Goal: Task Accomplishment & Management: Manage account settings

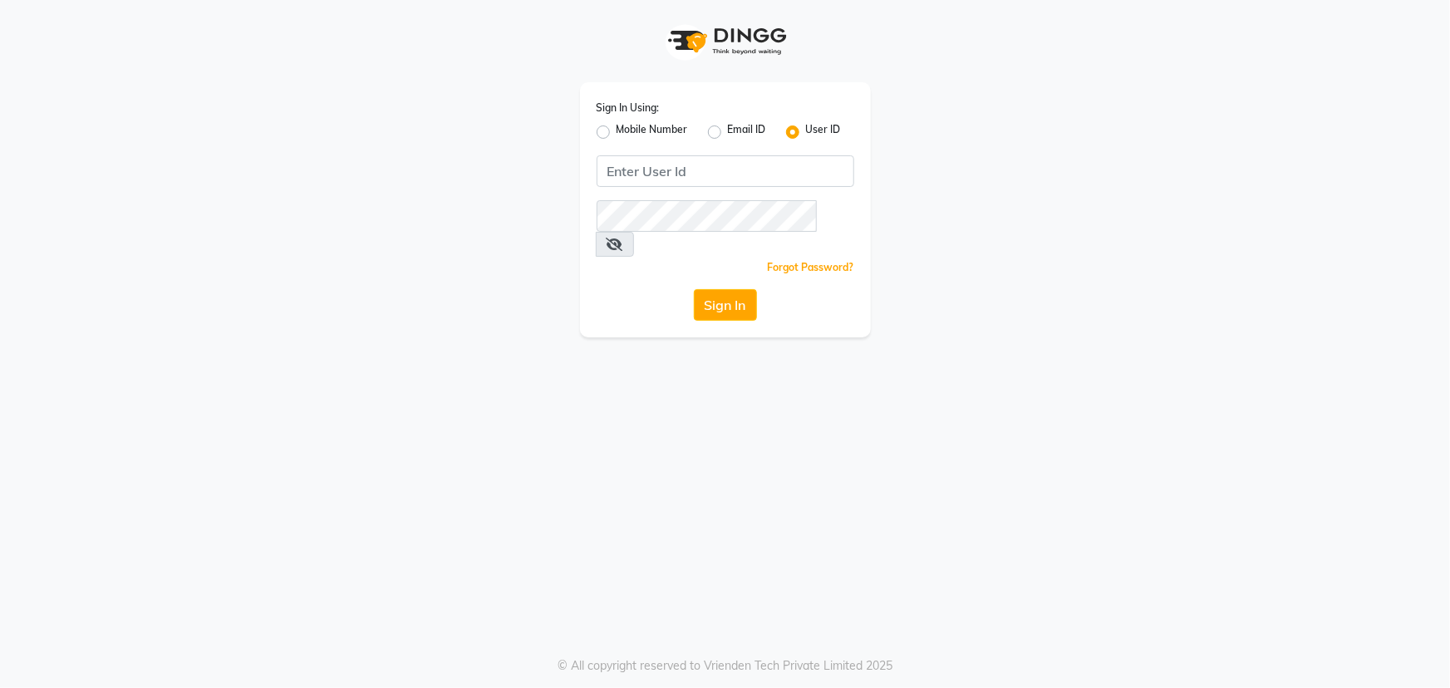
click at [617, 138] on label "Mobile Number" at bounding box center [652, 132] width 71 height 20
click at [617, 133] on input "Mobile Number" at bounding box center [622, 127] width 11 height 11
radio input "true"
radio input "false"
click at [670, 167] on input "Username" at bounding box center [753, 171] width 202 height 32
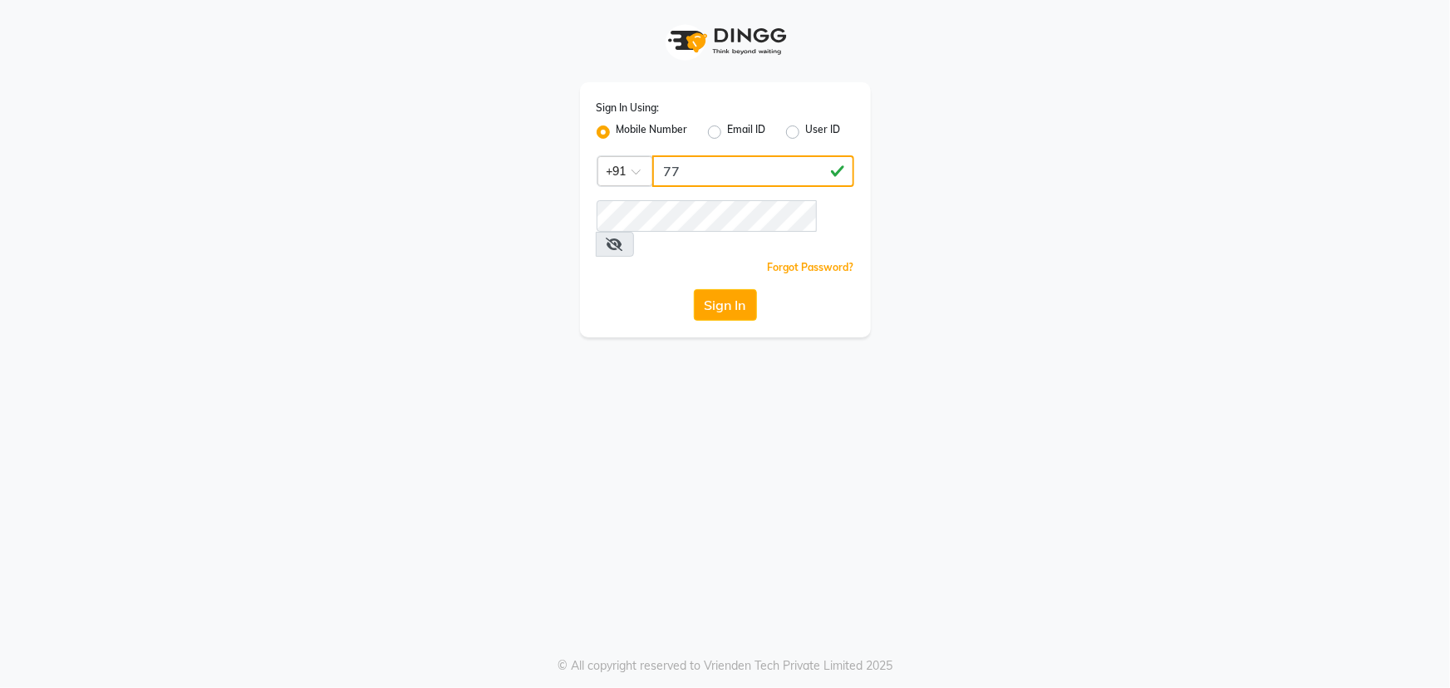
type input "7"
drag, startPoint x: 764, startPoint y: 168, endPoint x: 676, endPoint y: 168, distance: 87.2
click at [659, 168] on input "7738030319" at bounding box center [753, 171] width 202 height 32
type input "7738030319"
click at [732, 289] on button "Sign In" at bounding box center [725, 305] width 63 height 32
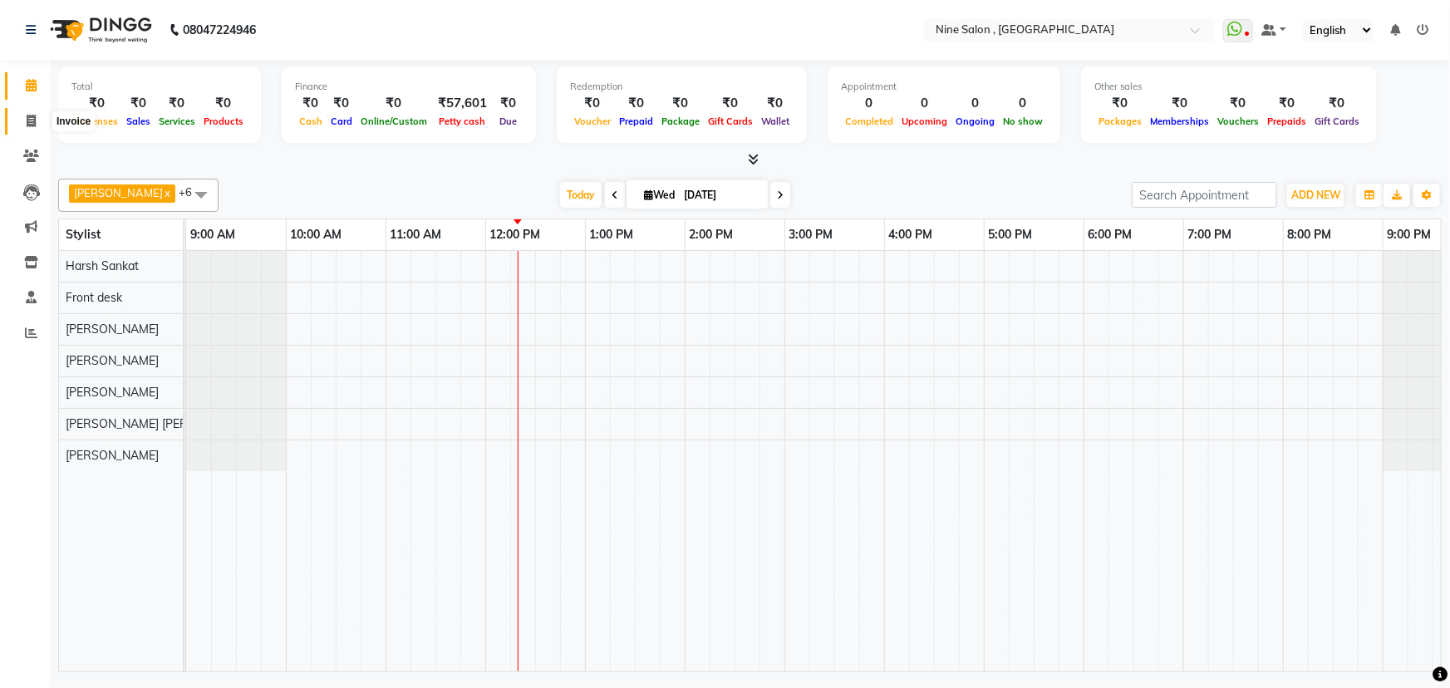
click at [18, 119] on span at bounding box center [31, 121] width 29 height 19
select select "7341"
select select "service"
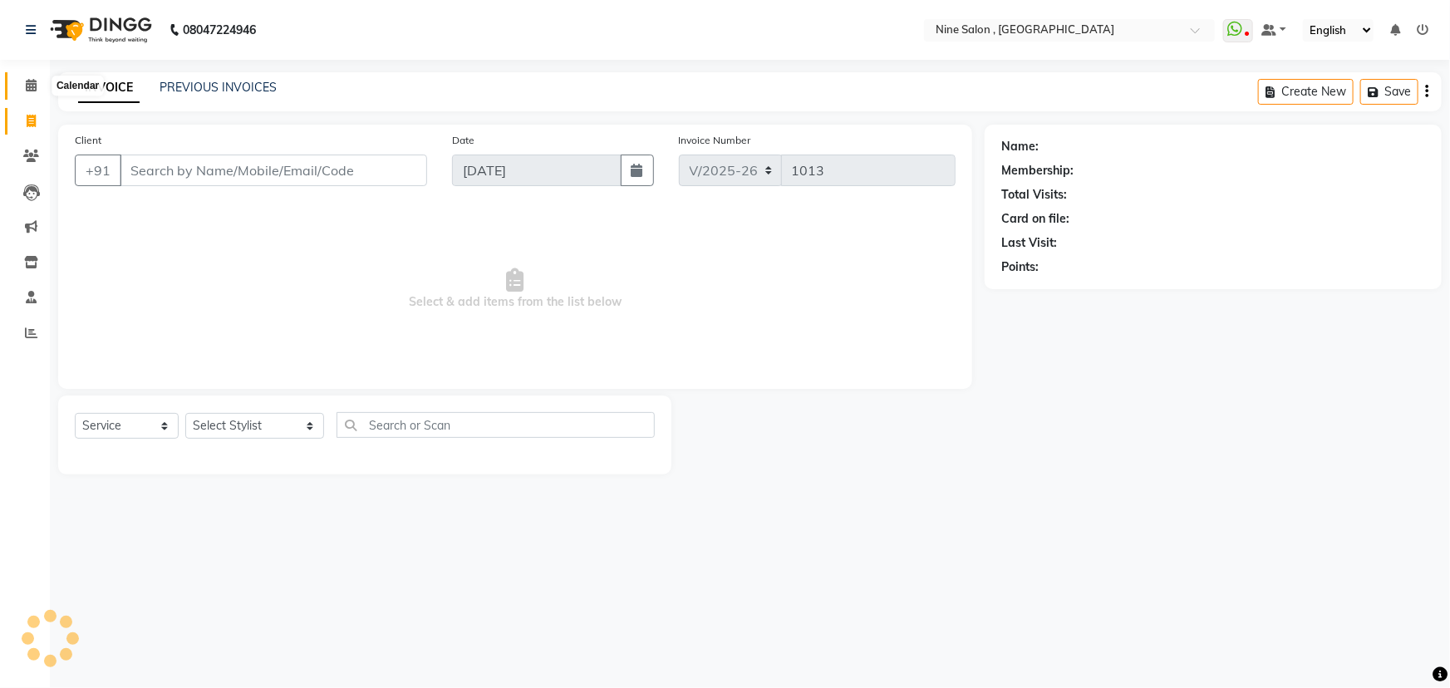
click at [31, 91] on icon at bounding box center [31, 85] width 11 height 12
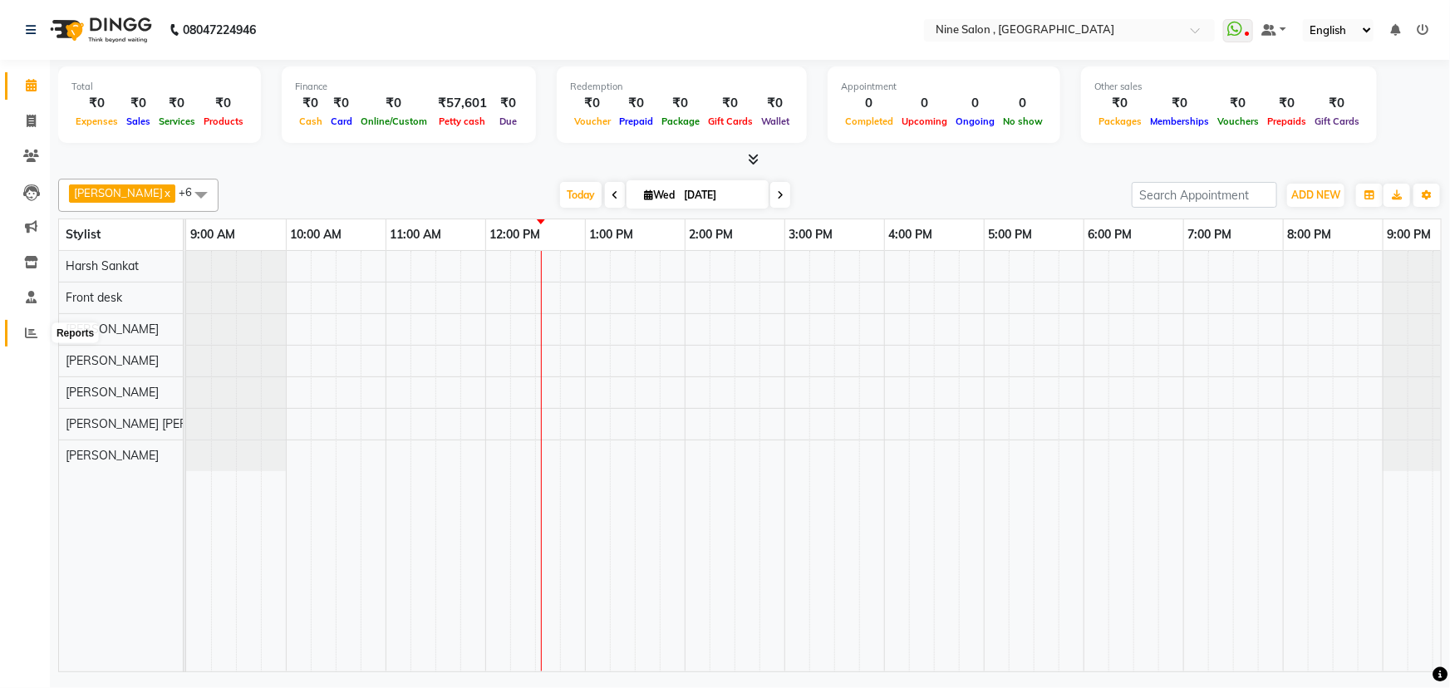
click at [35, 332] on icon at bounding box center [31, 333] width 12 height 12
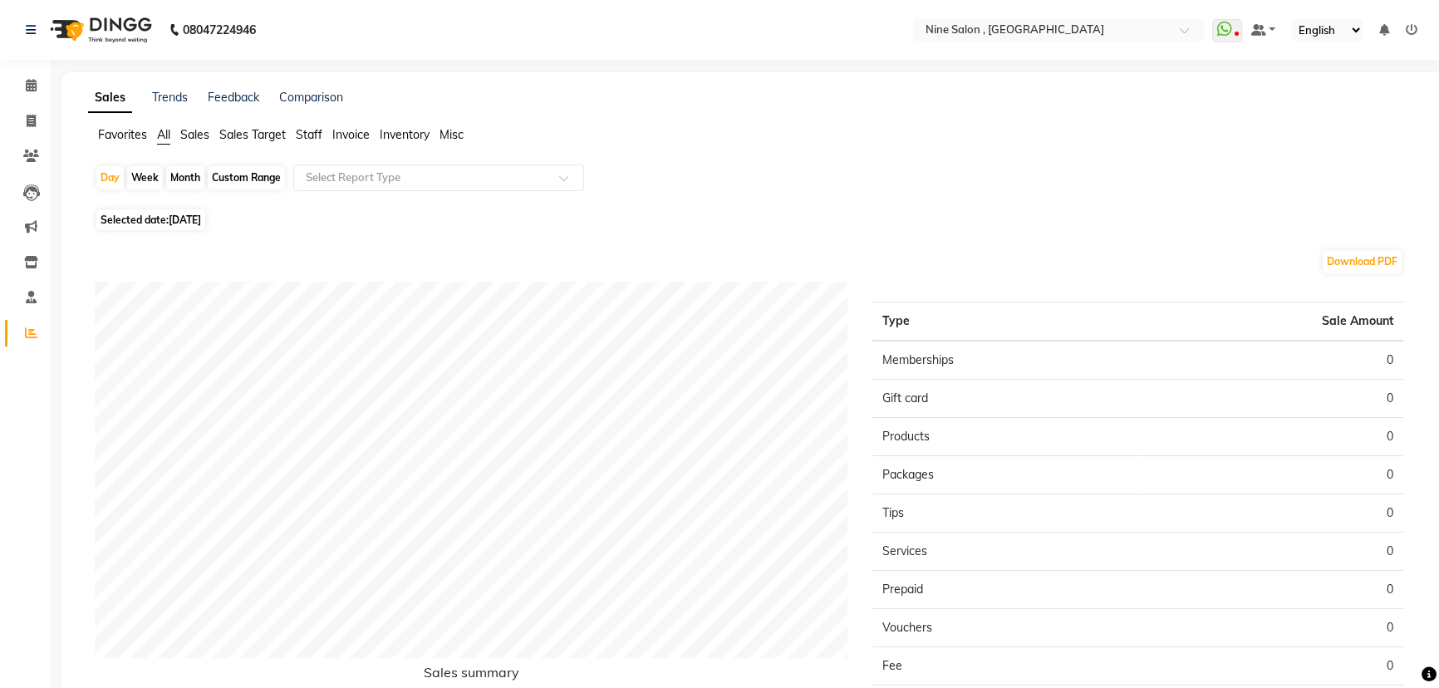
click at [178, 179] on div "Month" at bounding box center [185, 177] width 38 height 23
select select "9"
select select "2025"
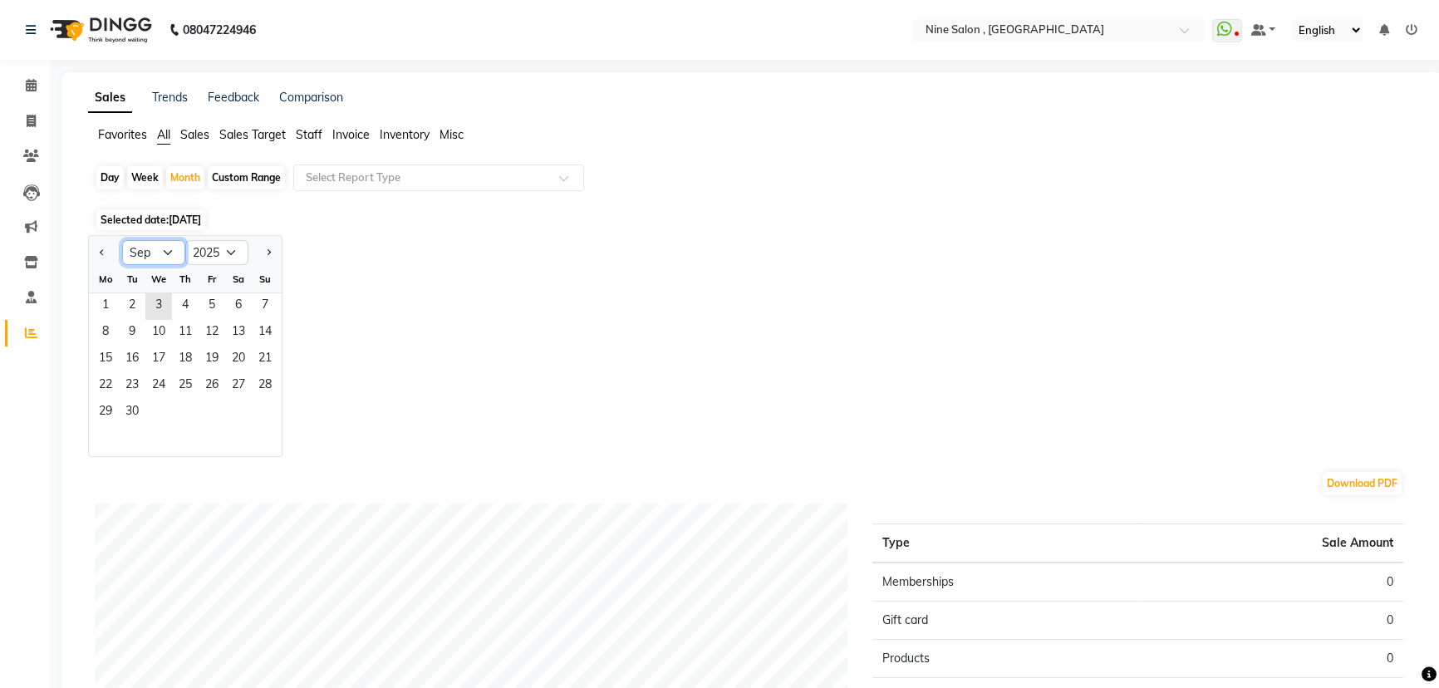
click at [168, 251] on select "Jan Feb Mar Apr May Jun Jul Aug Sep Oct Nov Dec" at bounding box center [153, 252] width 63 height 25
select select "8"
click at [122, 240] on select "Jan Feb Mar Apr May Jun Jul Aug Sep Oct Nov Dec" at bounding box center [153, 252] width 63 height 25
click at [215, 302] on span "1" at bounding box center [212, 306] width 27 height 27
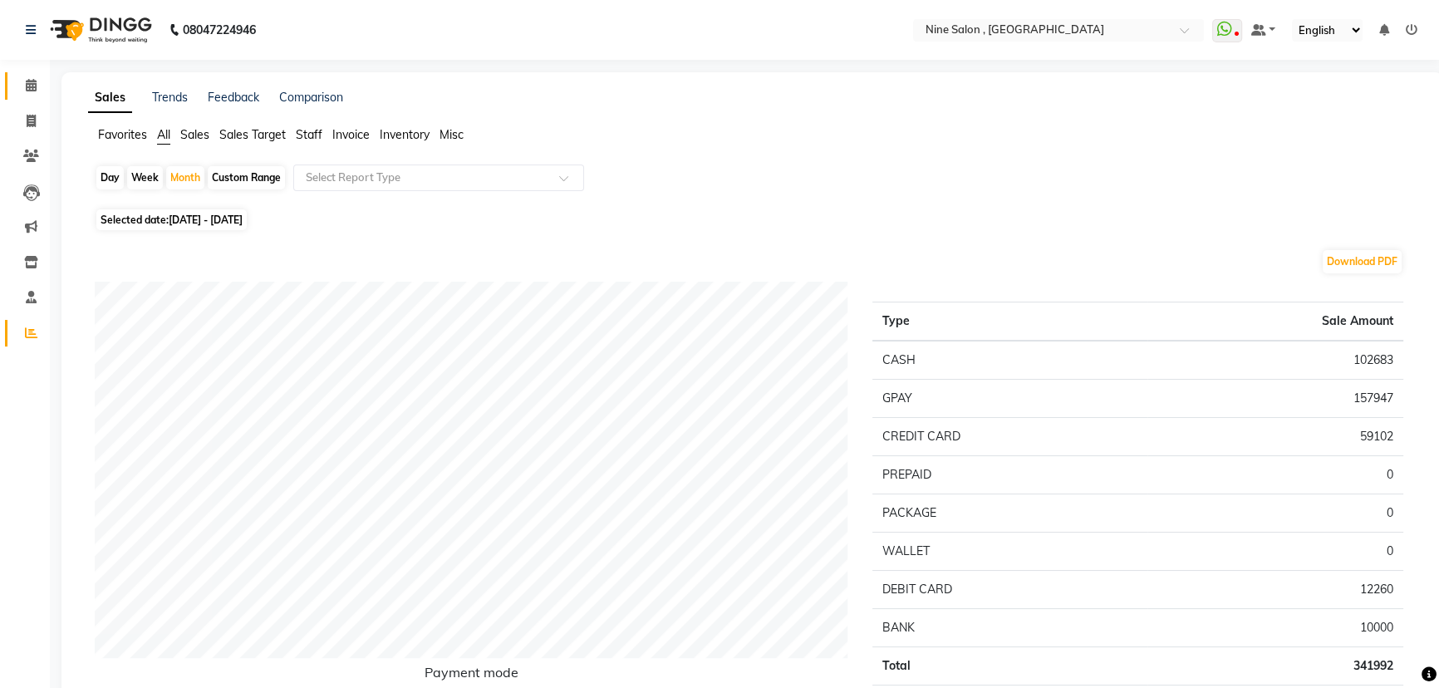
click at [20, 96] on link "Calendar" at bounding box center [25, 85] width 40 height 27
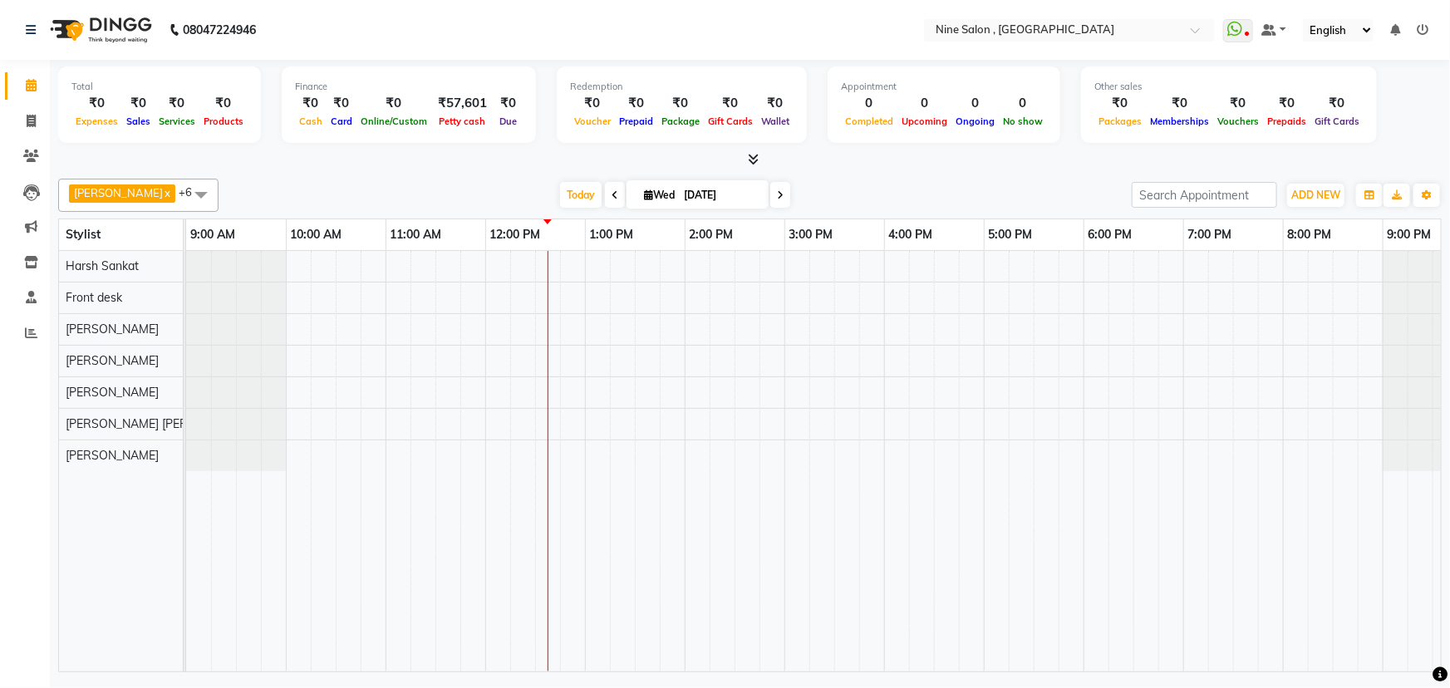
click at [605, 194] on span at bounding box center [615, 195] width 20 height 26
type input "02-09-2025"
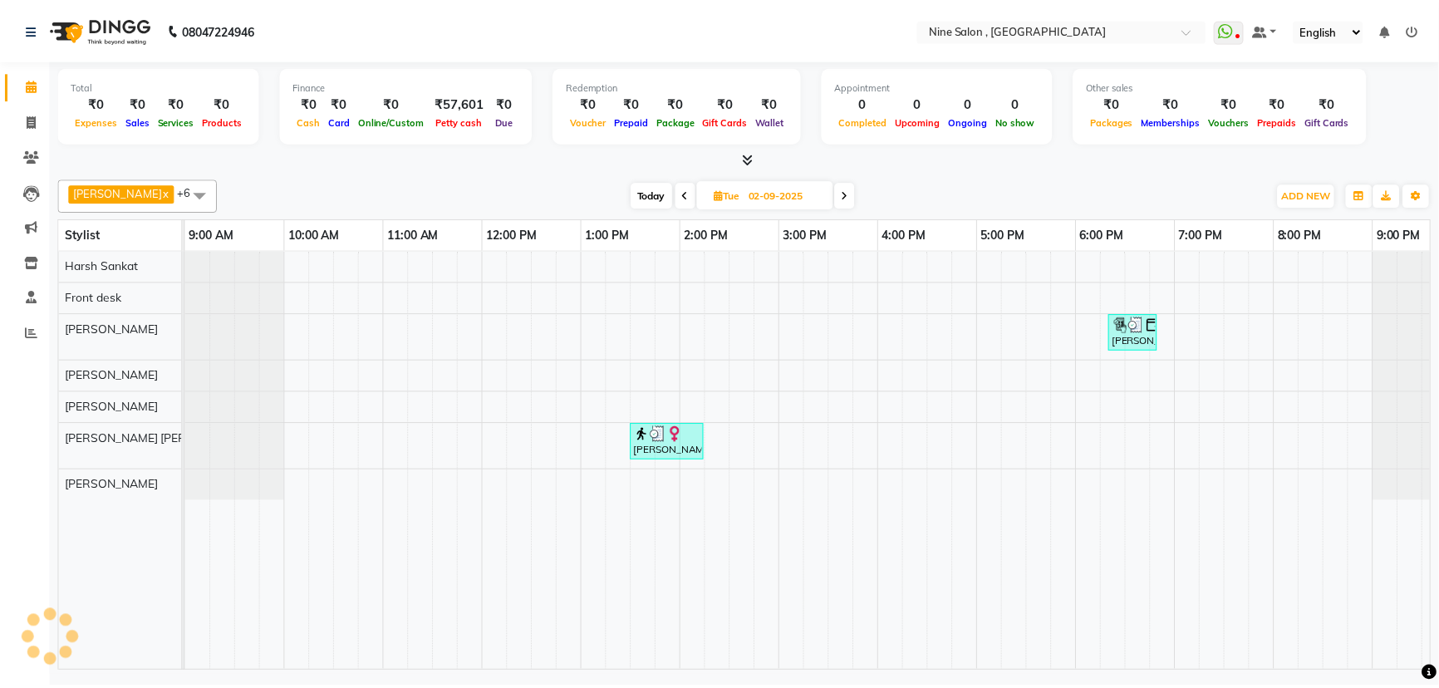
scroll to position [0, 41]
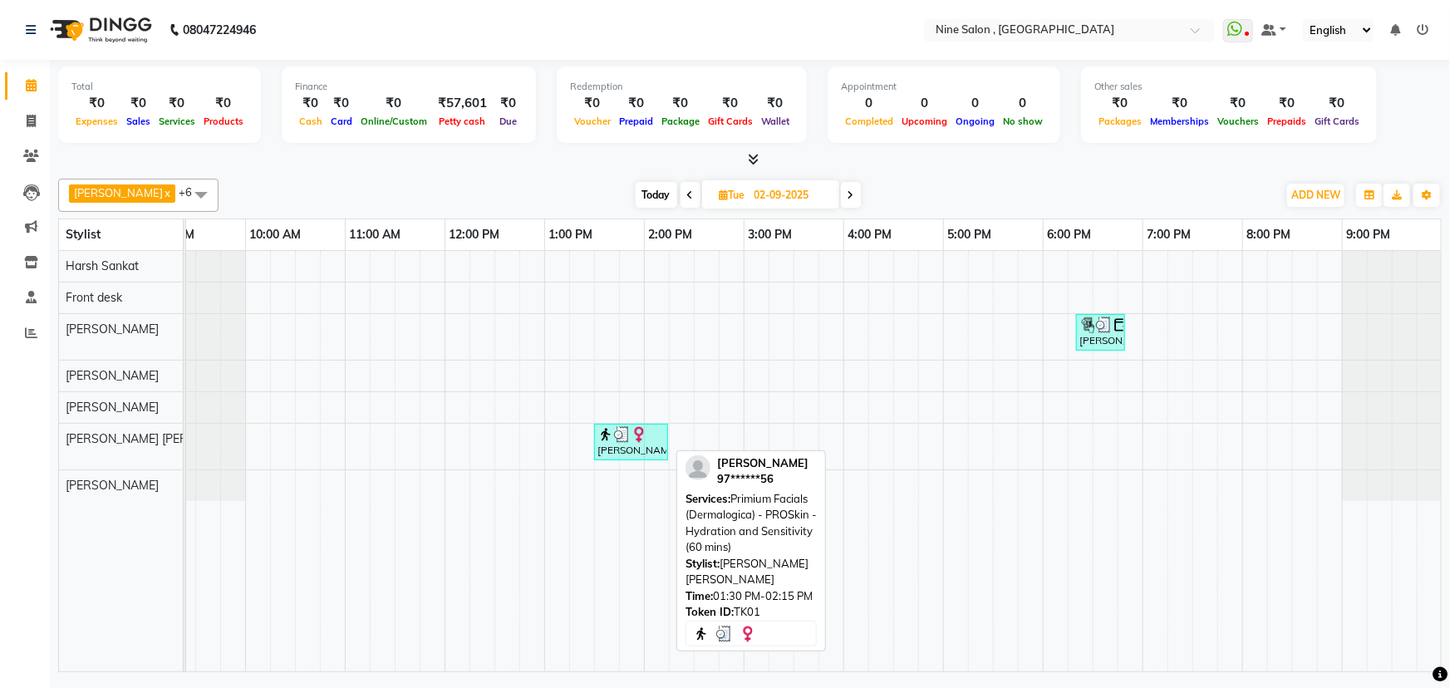
click at [651, 439] on div at bounding box center [630, 434] width 67 height 17
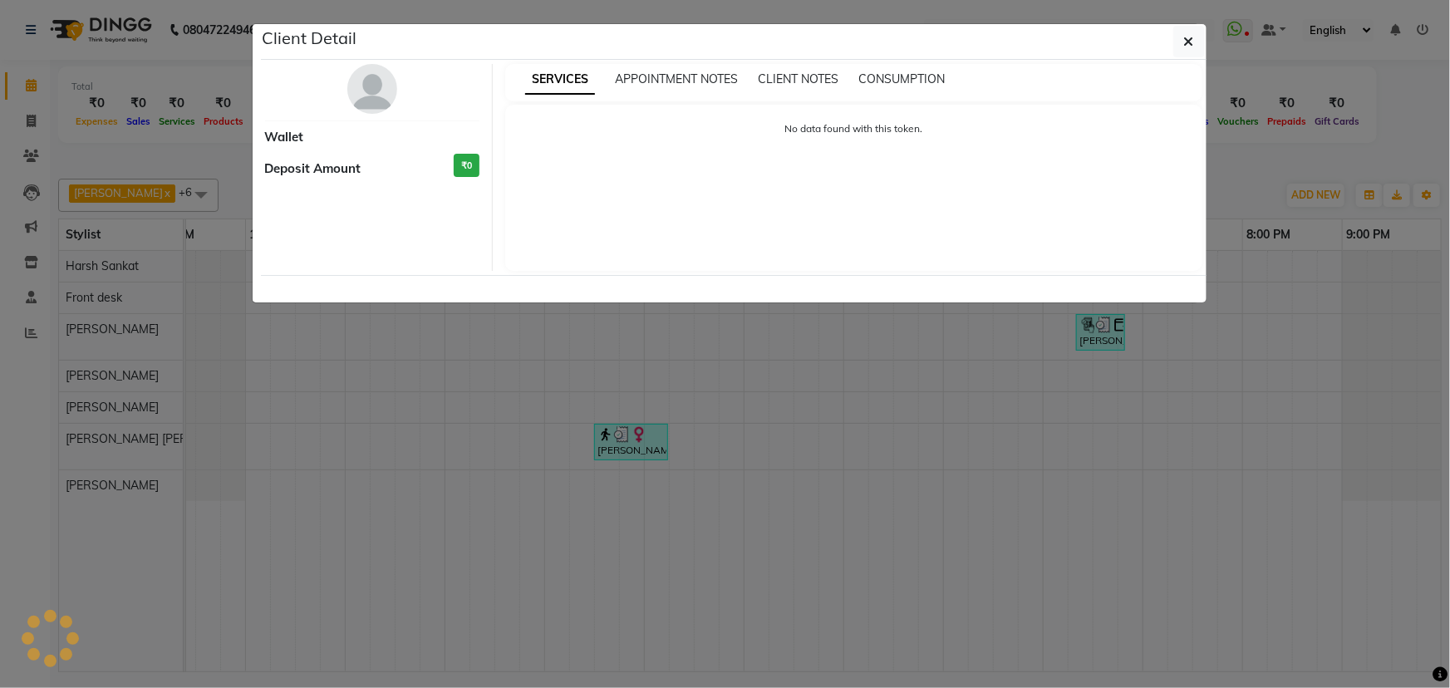
select select "3"
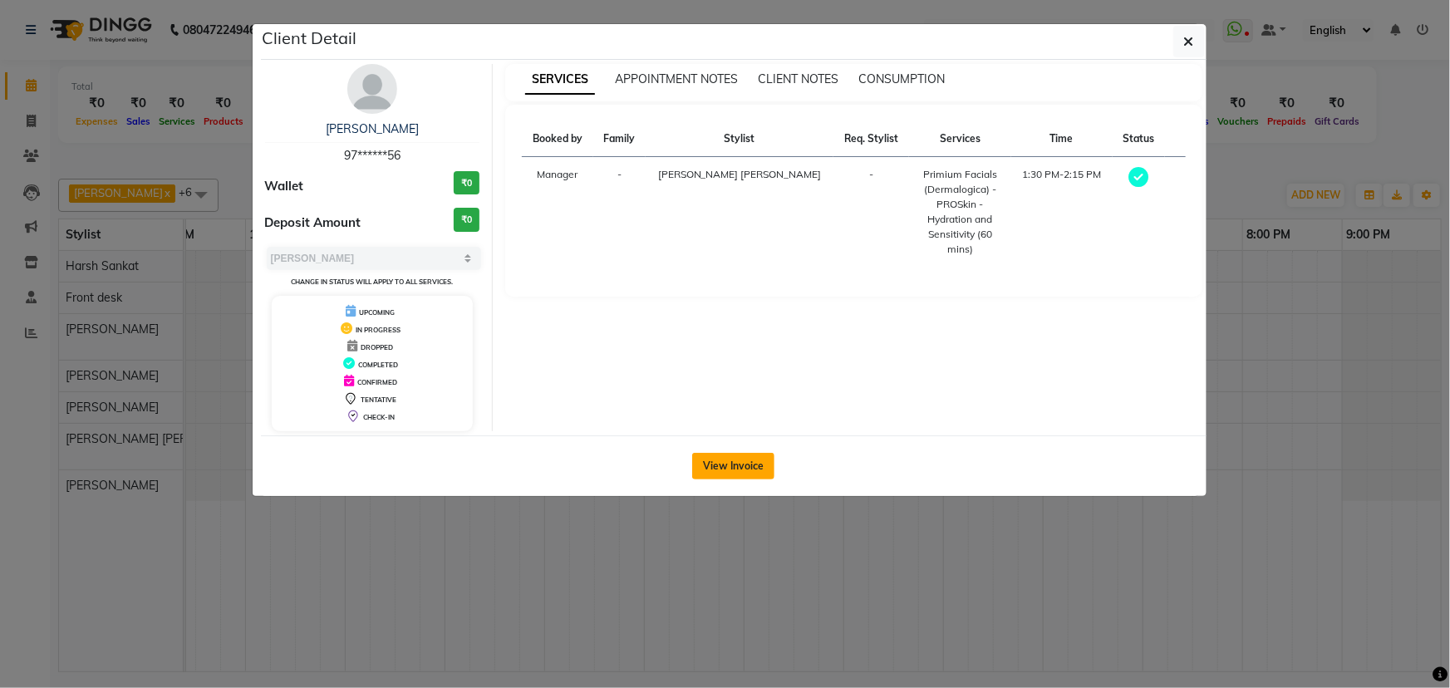
click at [747, 459] on button "View Invoice" at bounding box center [733, 466] width 82 height 27
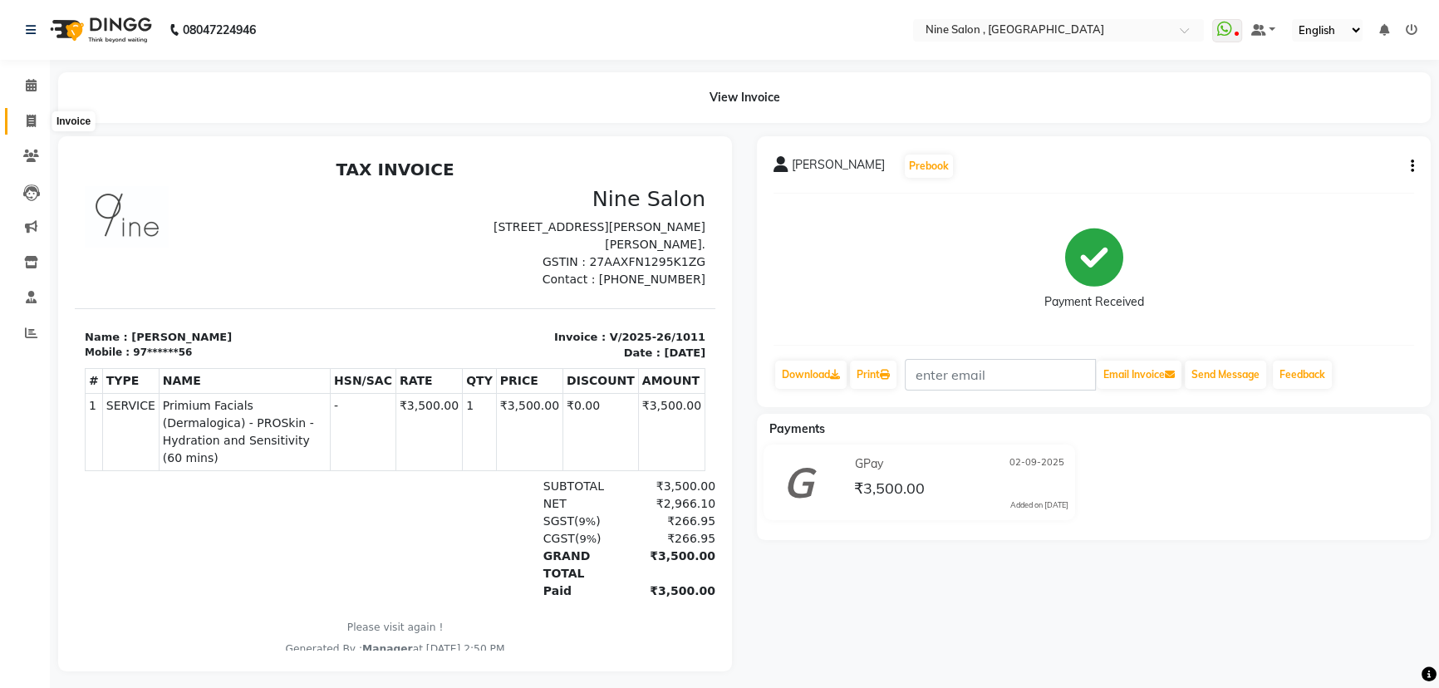
click at [22, 126] on span at bounding box center [31, 121] width 29 height 19
select select "7341"
select select "service"
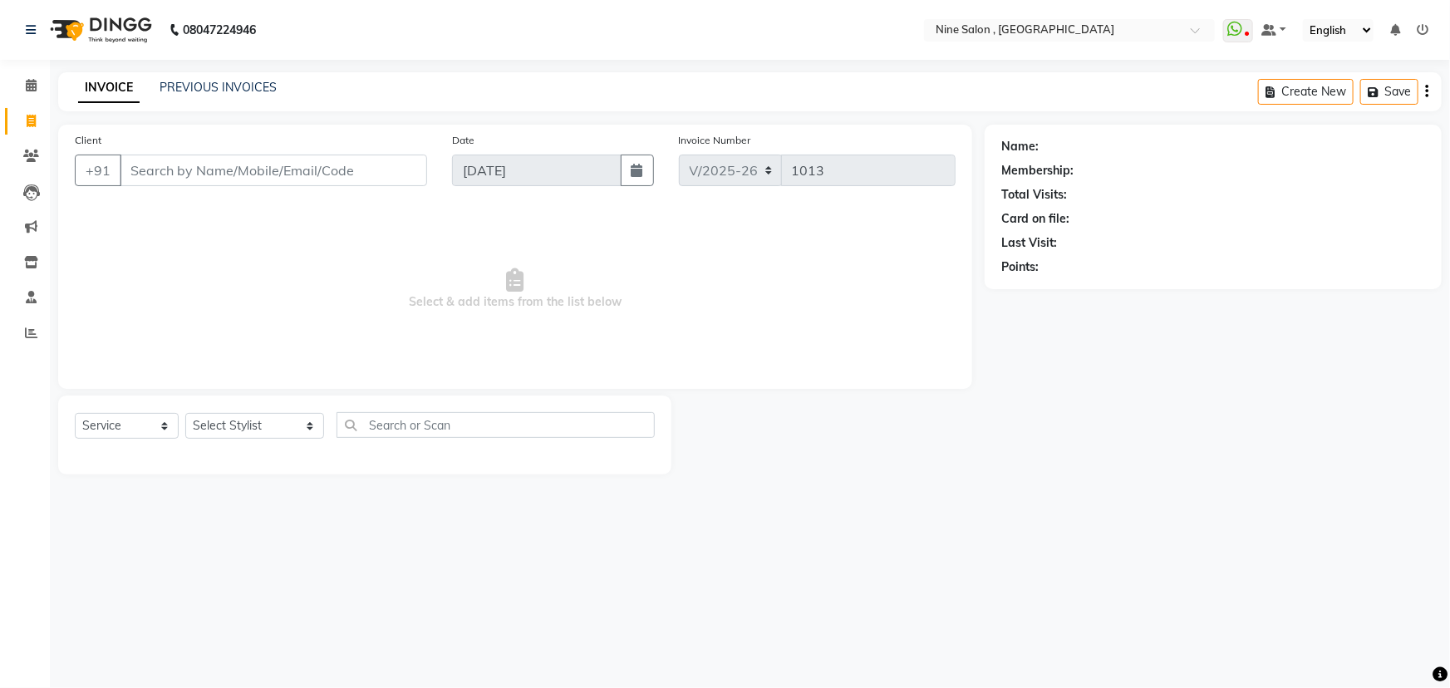
click at [206, 164] on input "Client" at bounding box center [273, 171] width 307 height 32
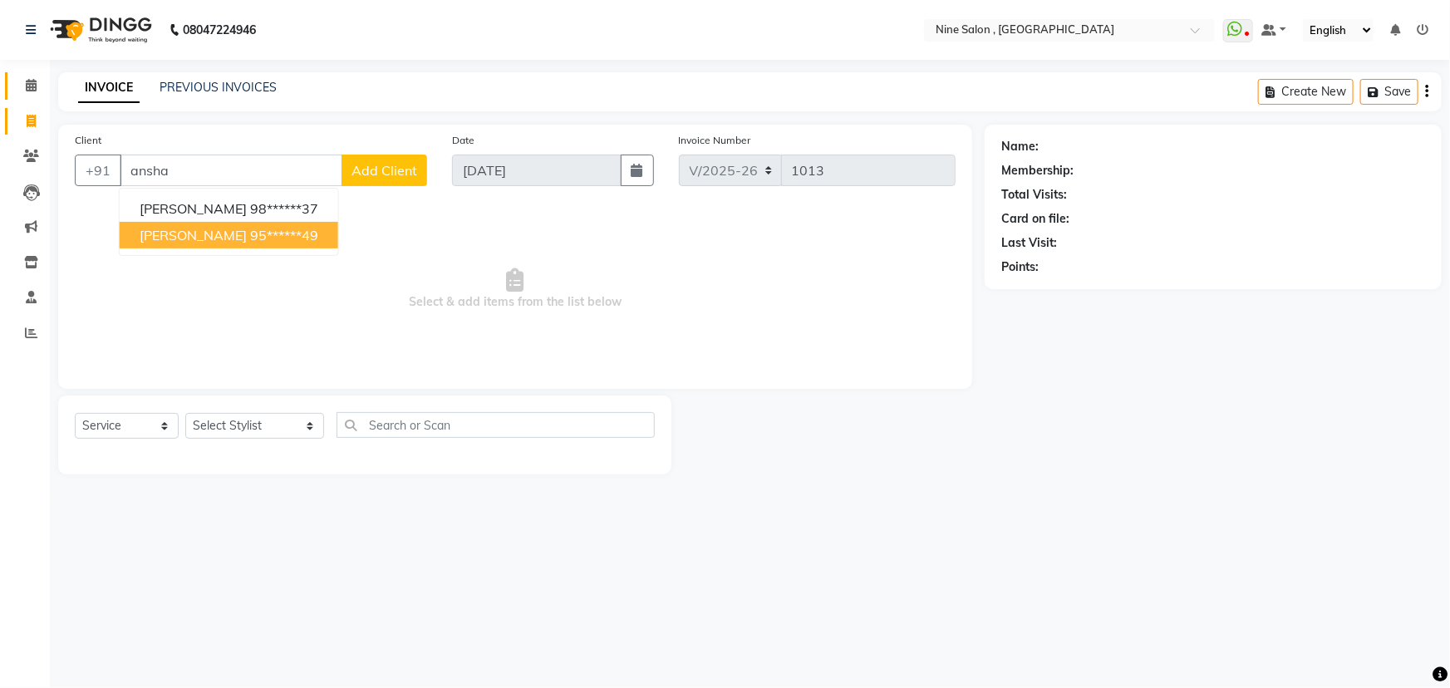
type input "ansha"
click at [30, 96] on link "Calendar" at bounding box center [25, 85] width 40 height 27
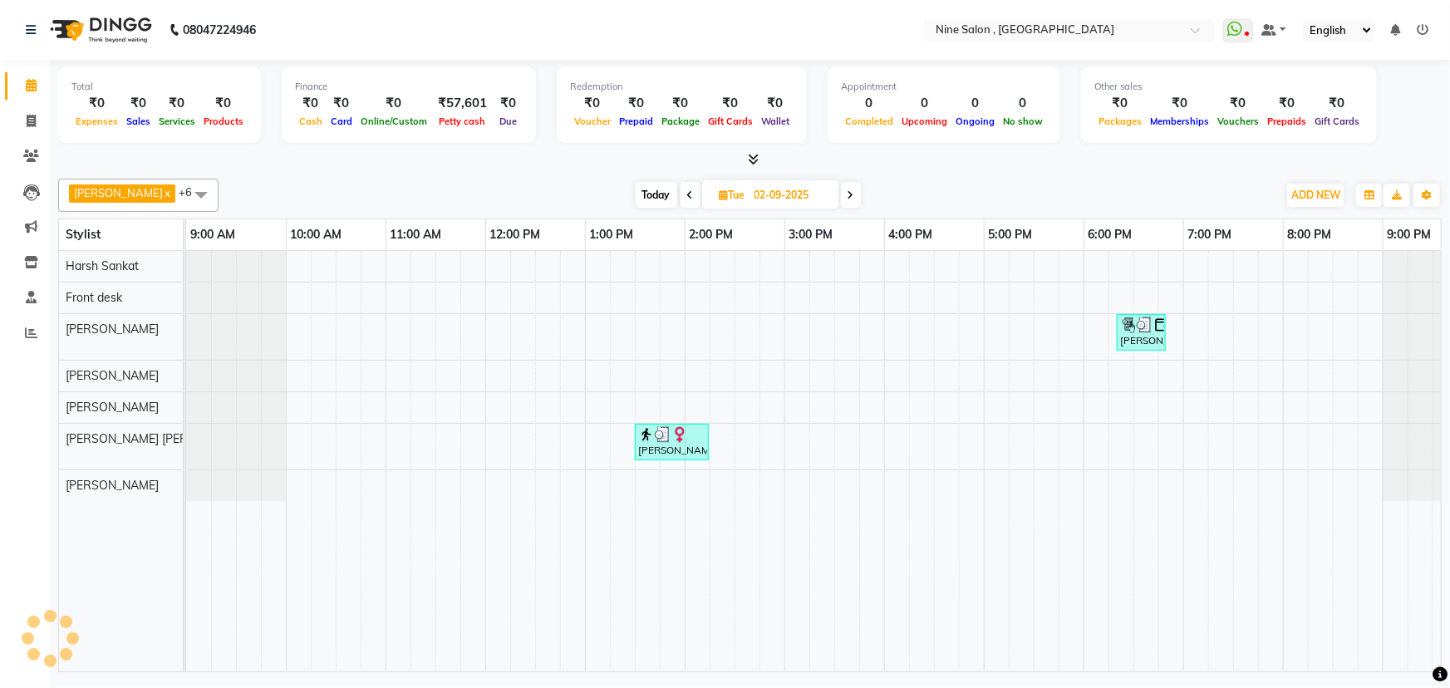
scroll to position [0, 41]
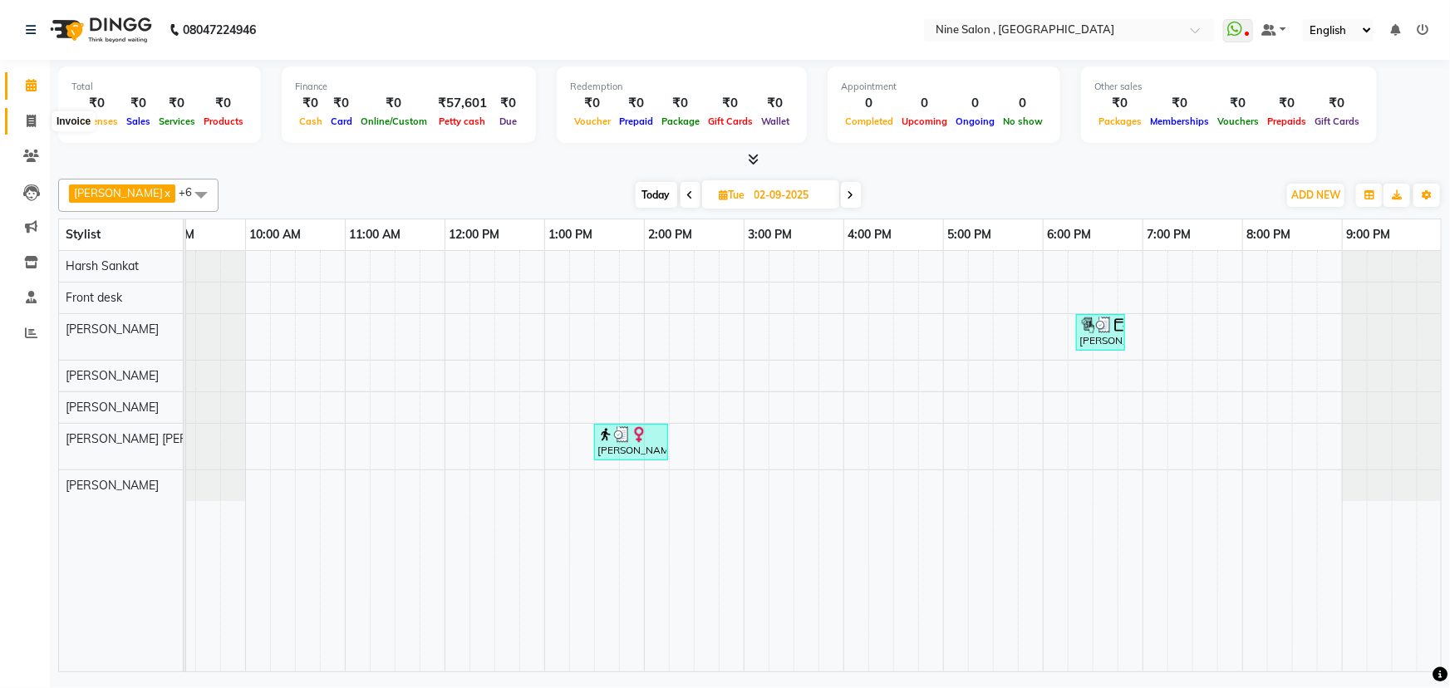
click at [32, 122] on icon at bounding box center [31, 121] width 9 height 12
select select "7341"
select select "service"
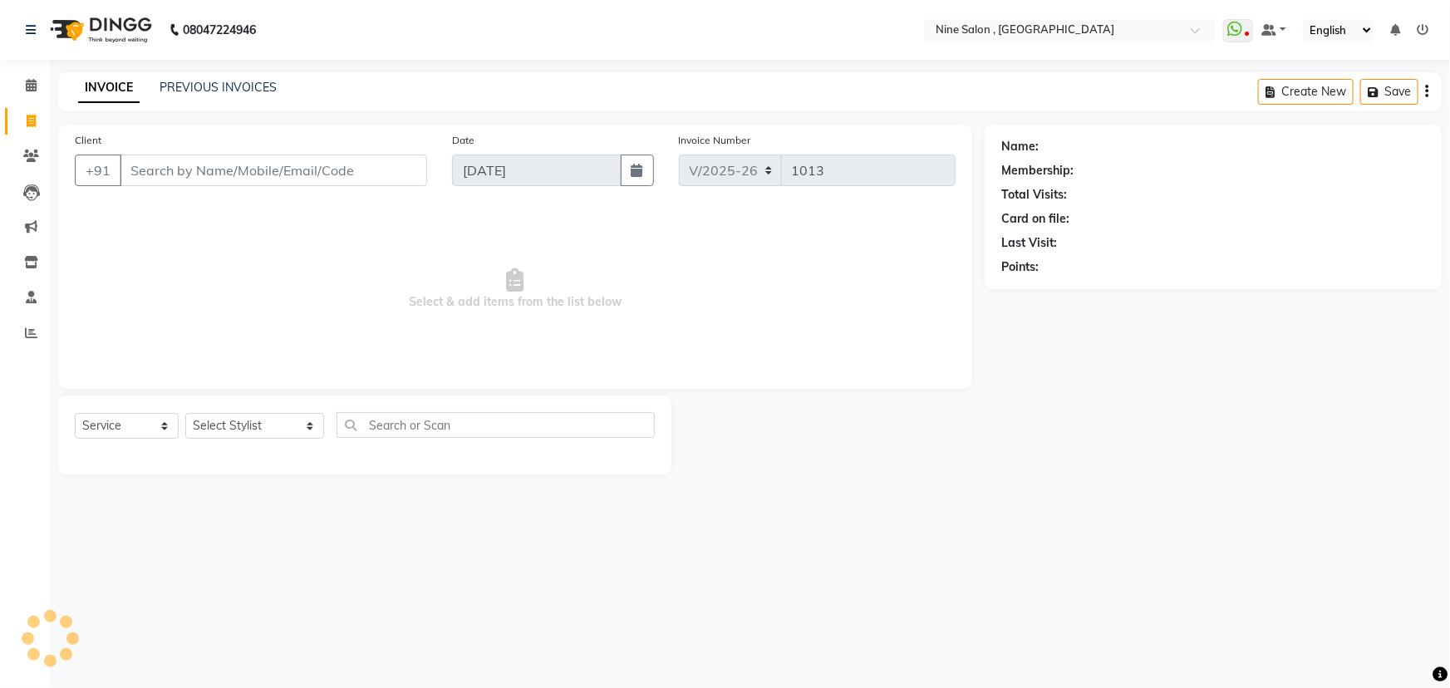
click at [332, 172] on input "Client" at bounding box center [273, 171] width 307 height 32
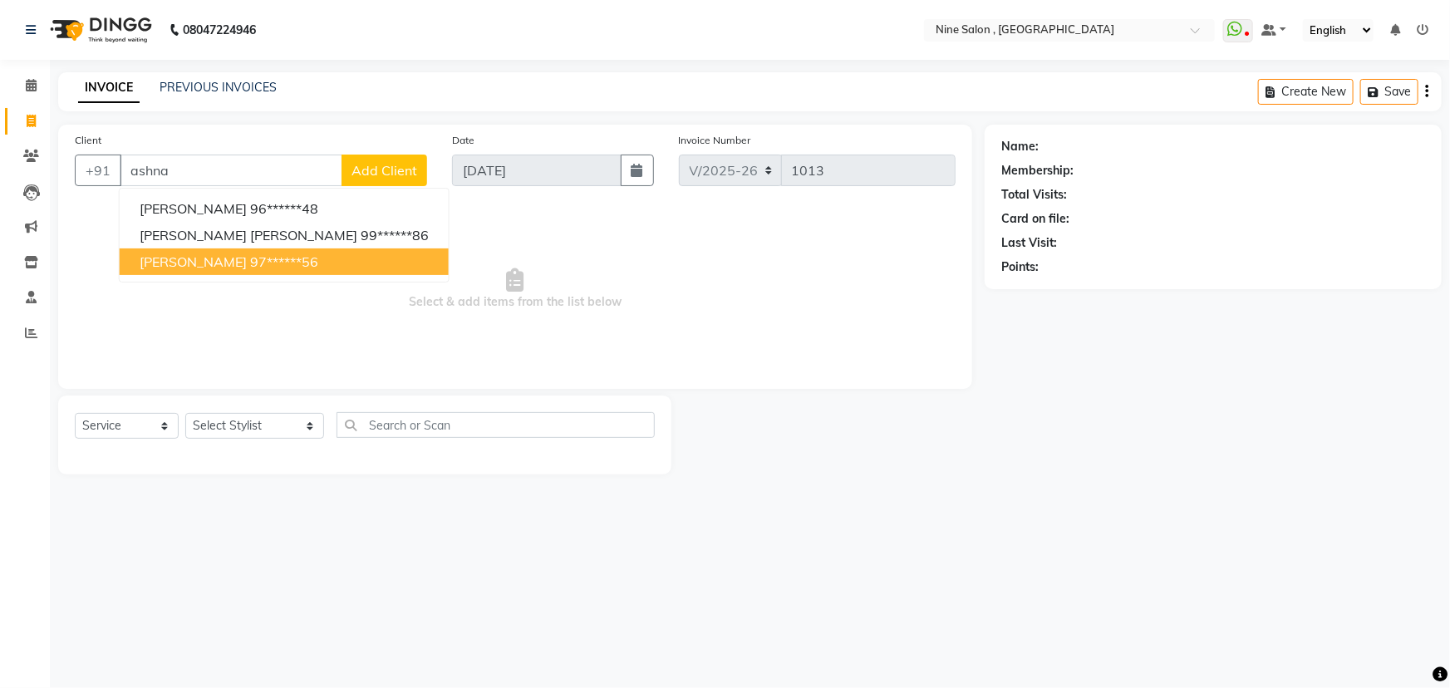
click at [250, 263] on ngb-highlight "97******56" at bounding box center [284, 261] width 68 height 17
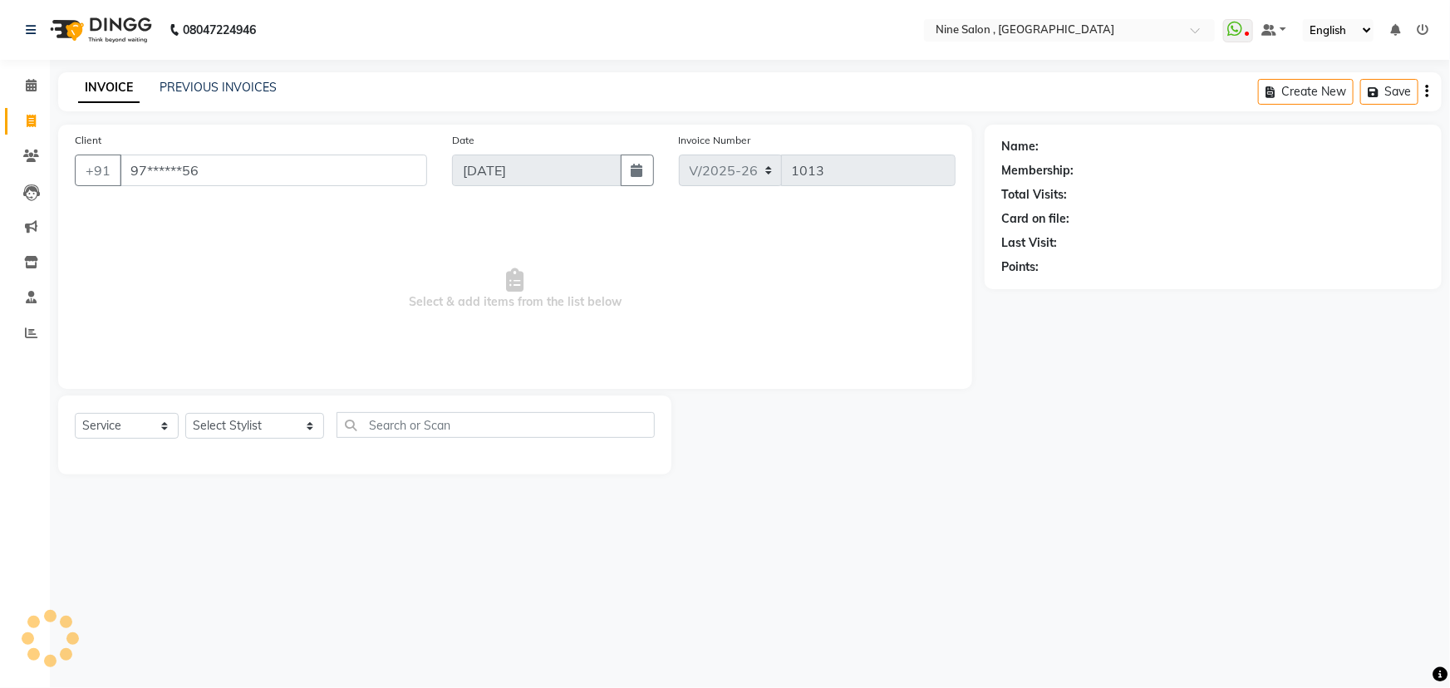
type input "97******56"
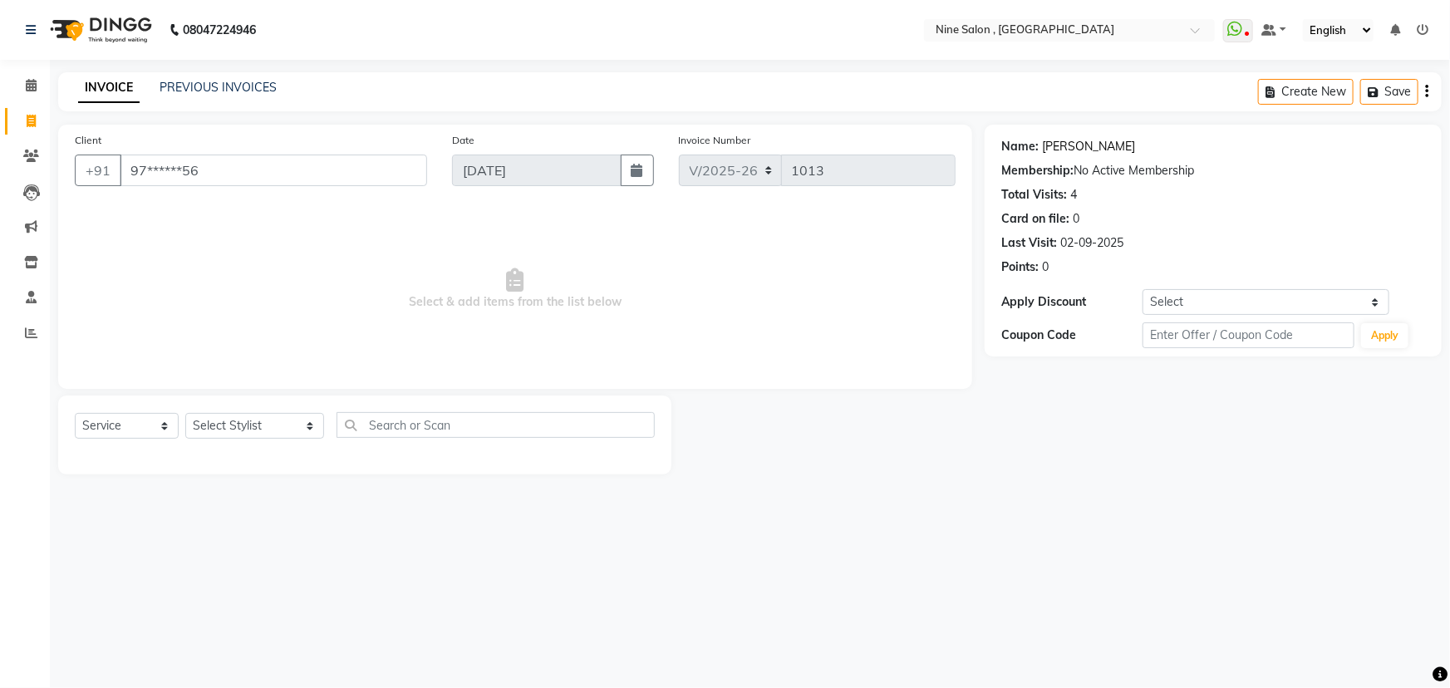
click at [1077, 144] on link "[PERSON_NAME]" at bounding box center [1088, 146] width 93 height 17
click at [19, 85] on span at bounding box center [31, 85] width 29 height 19
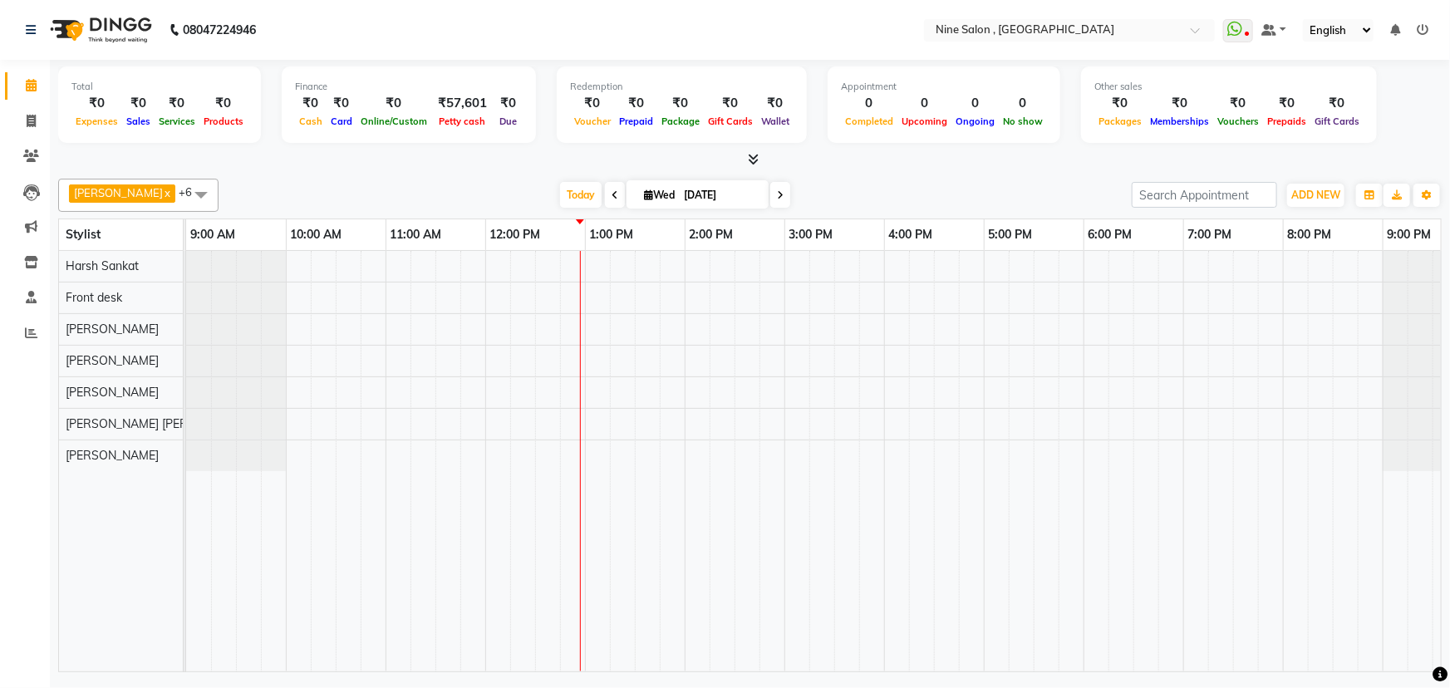
click at [612, 190] on icon at bounding box center [615, 195] width 7 height 10
type input "02-09-2025"
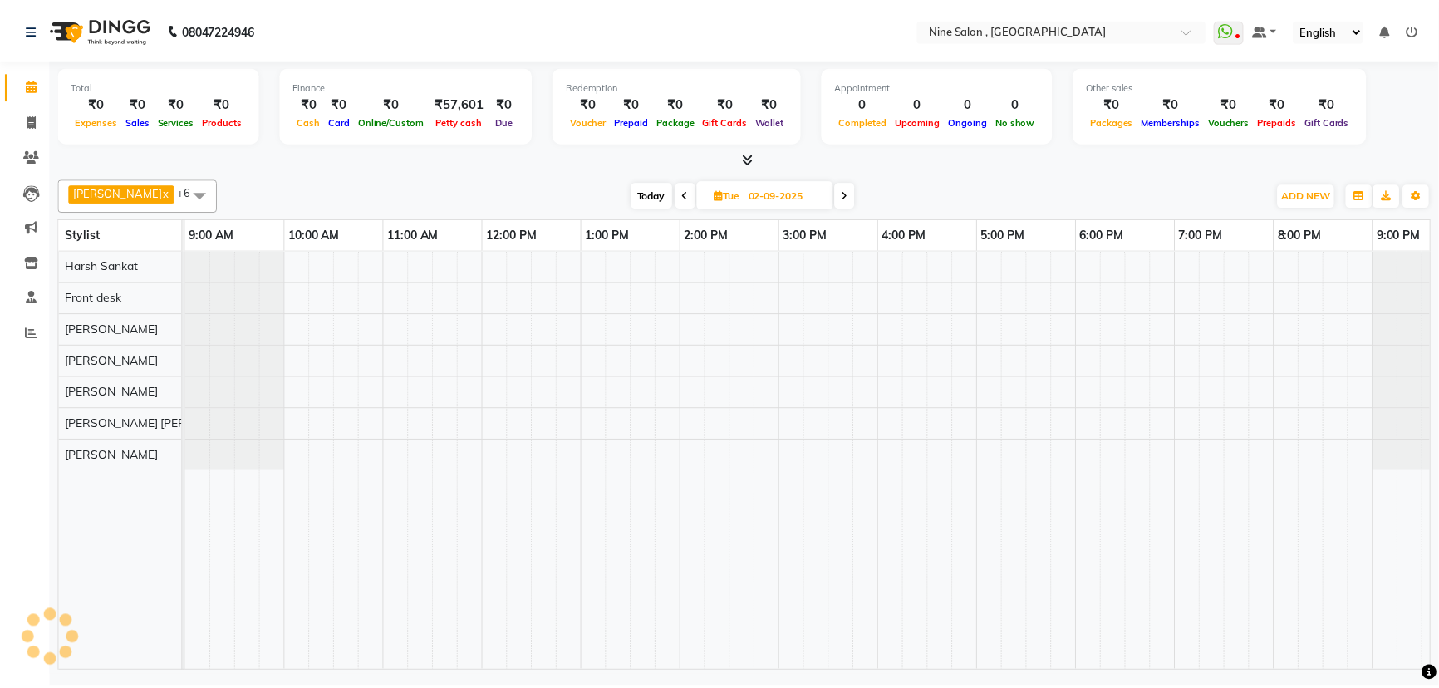
scroll to position [0, 41]
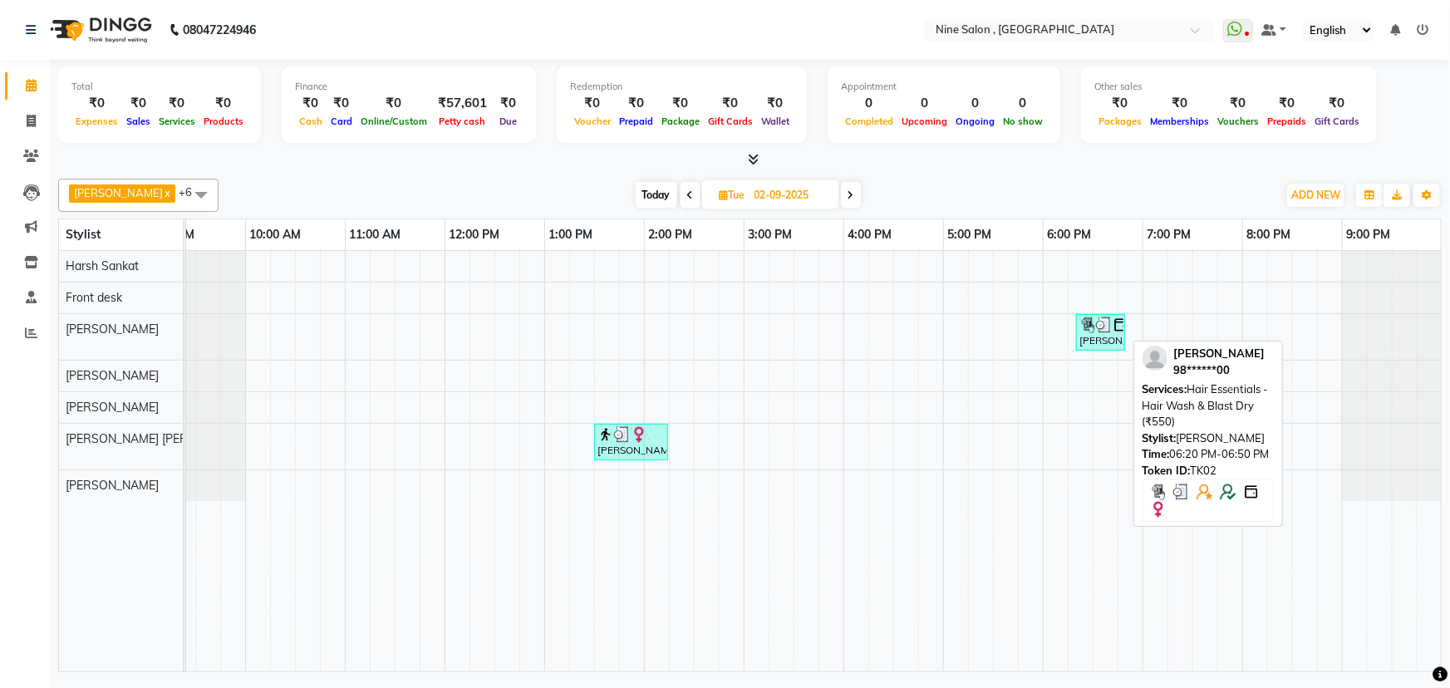
click at [1092, 339] on div "[PERSON_NAME], TK02, 06:20 PM-06:50 PM, Hair Essentials - Hair Wash & Blast Dry…" at bounding box center [1101, 333] width 46 height 32
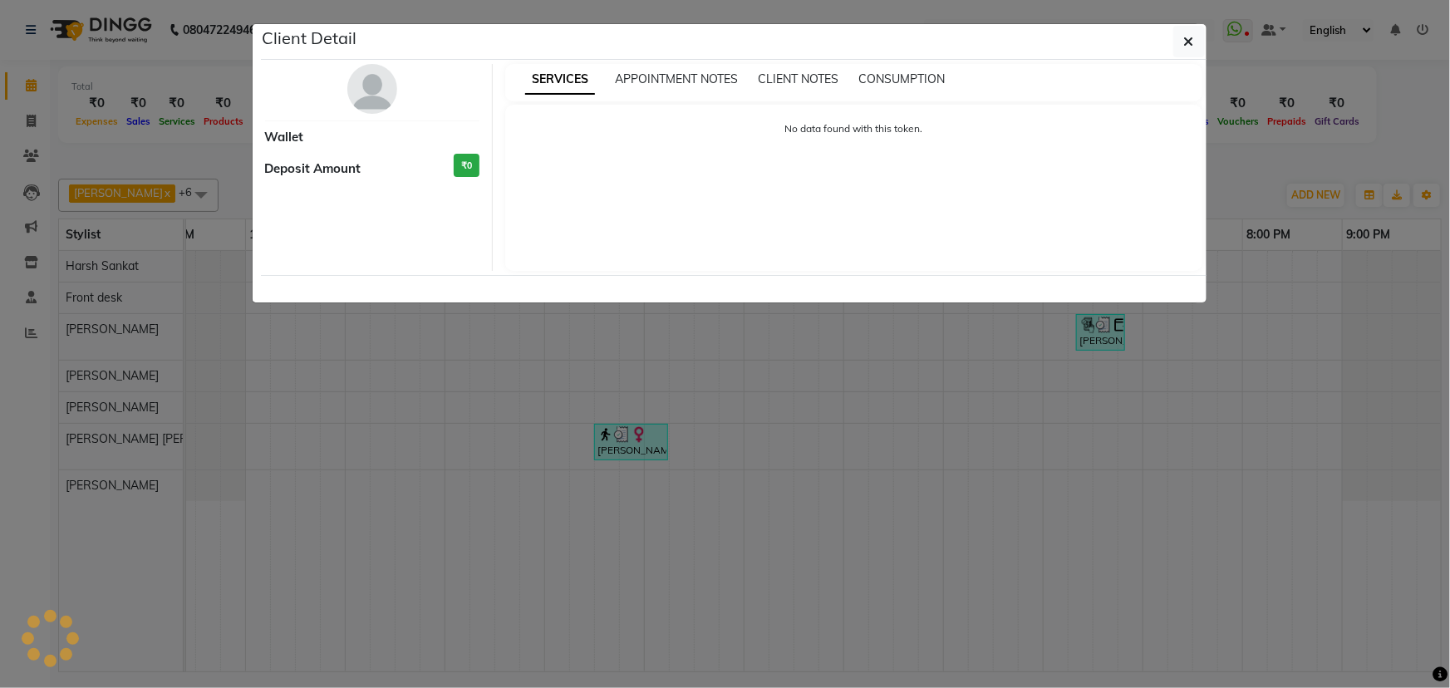
select select "3"
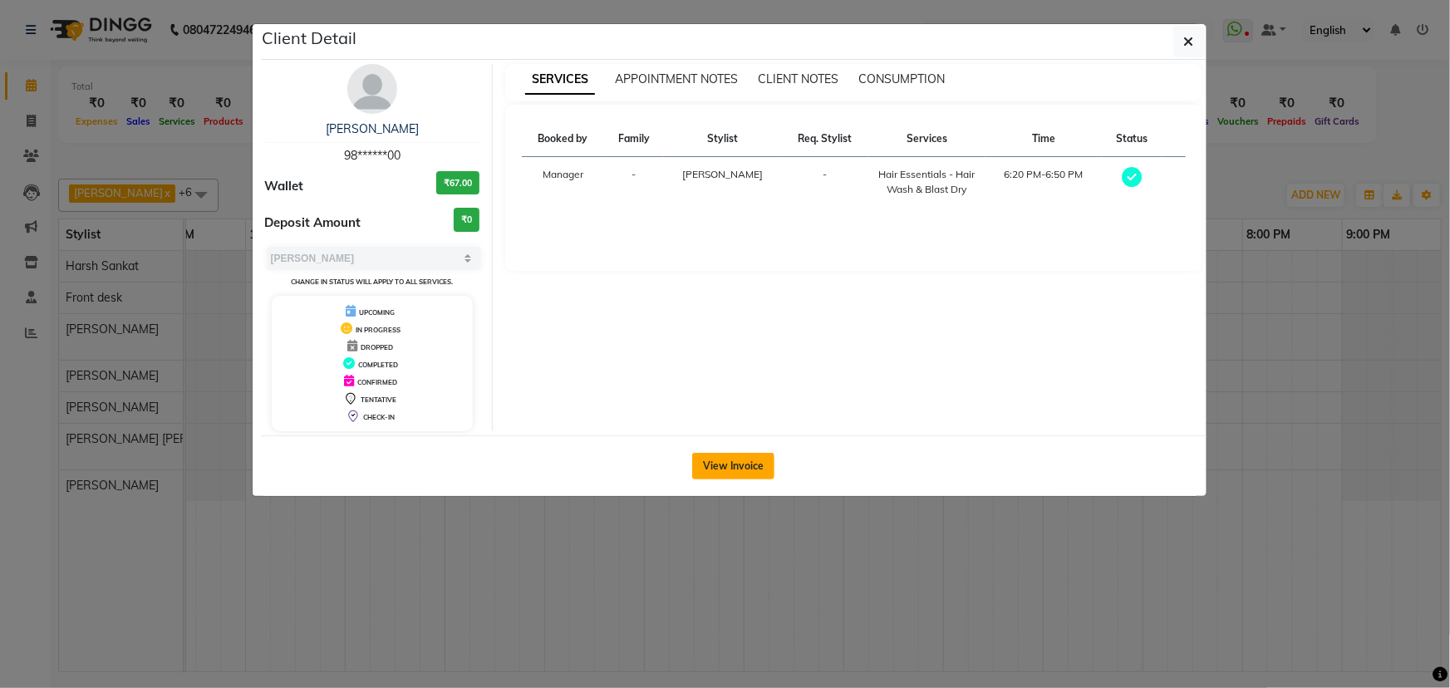
click at [700, 470] on button "View Invoice" at bounding box center [733, 466] width 82 height 27
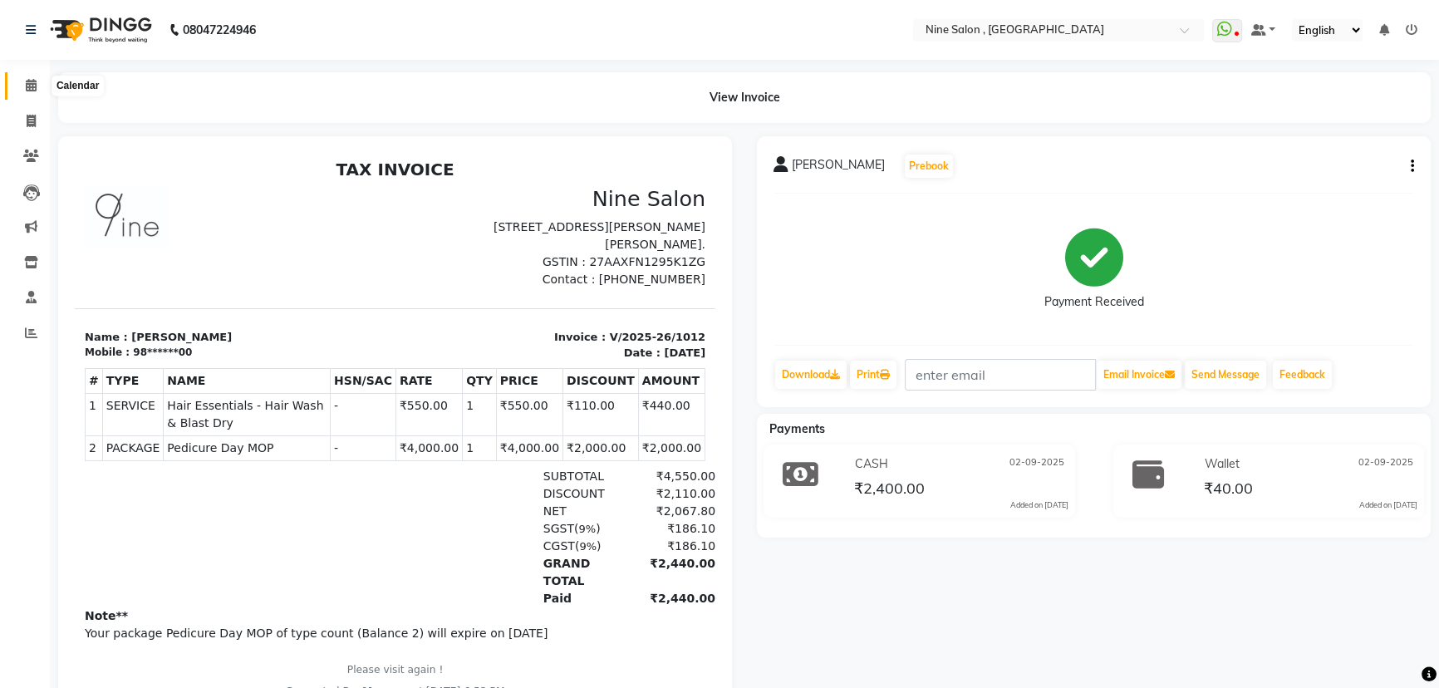
click at [27, 77] on span at bounding box center [31, 85] width 29 height 19
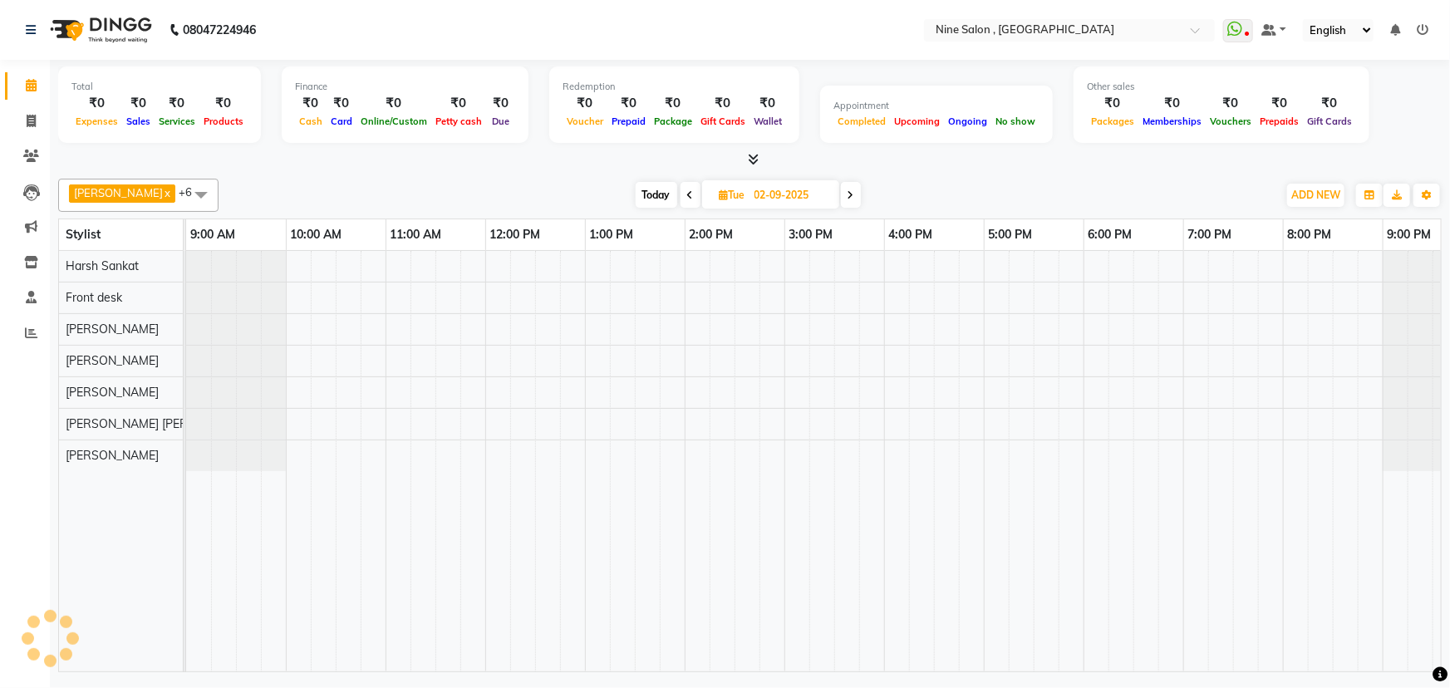
scroll to position [0, 41]
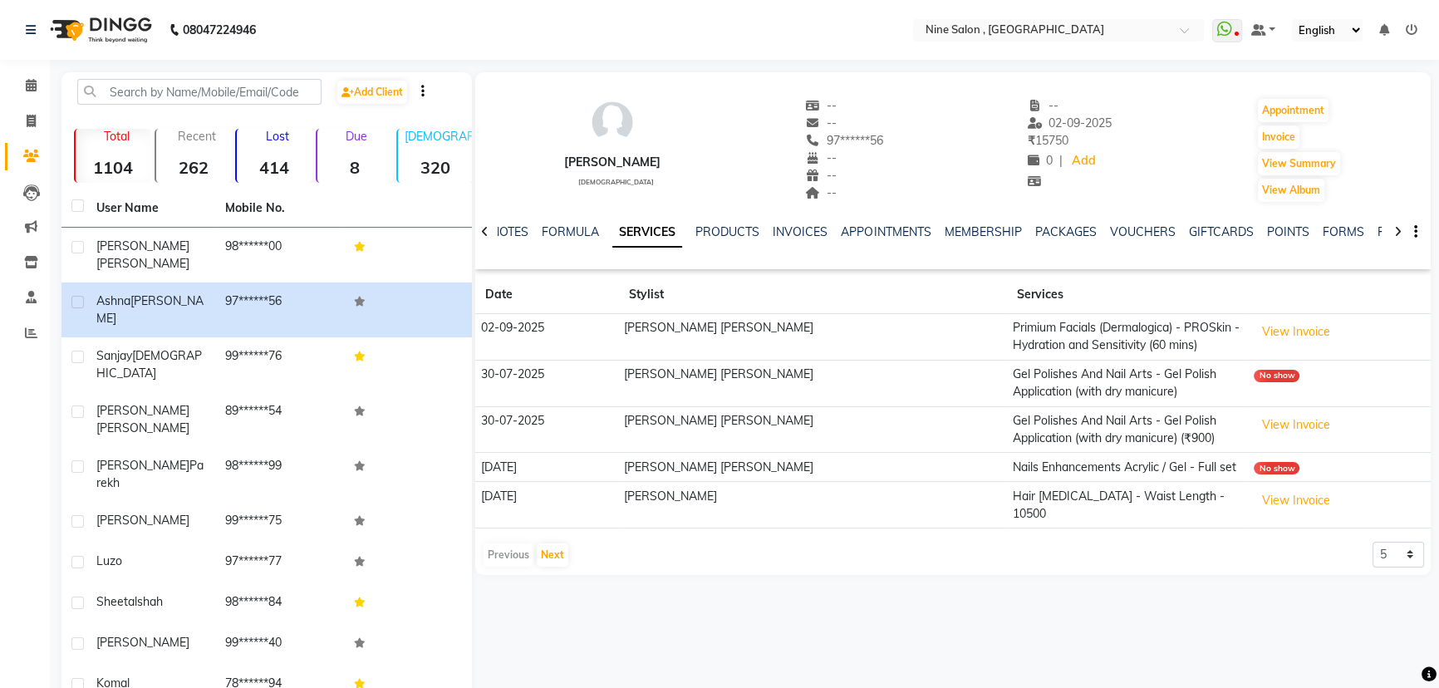
click at [962, 240] on div "MEMBERSHIP" at bounding box center [982, 232] width 77 height 17
click at [963, 233] on link "MEMBERSHIP" at bounding box center [982, 231] width 77 height 15
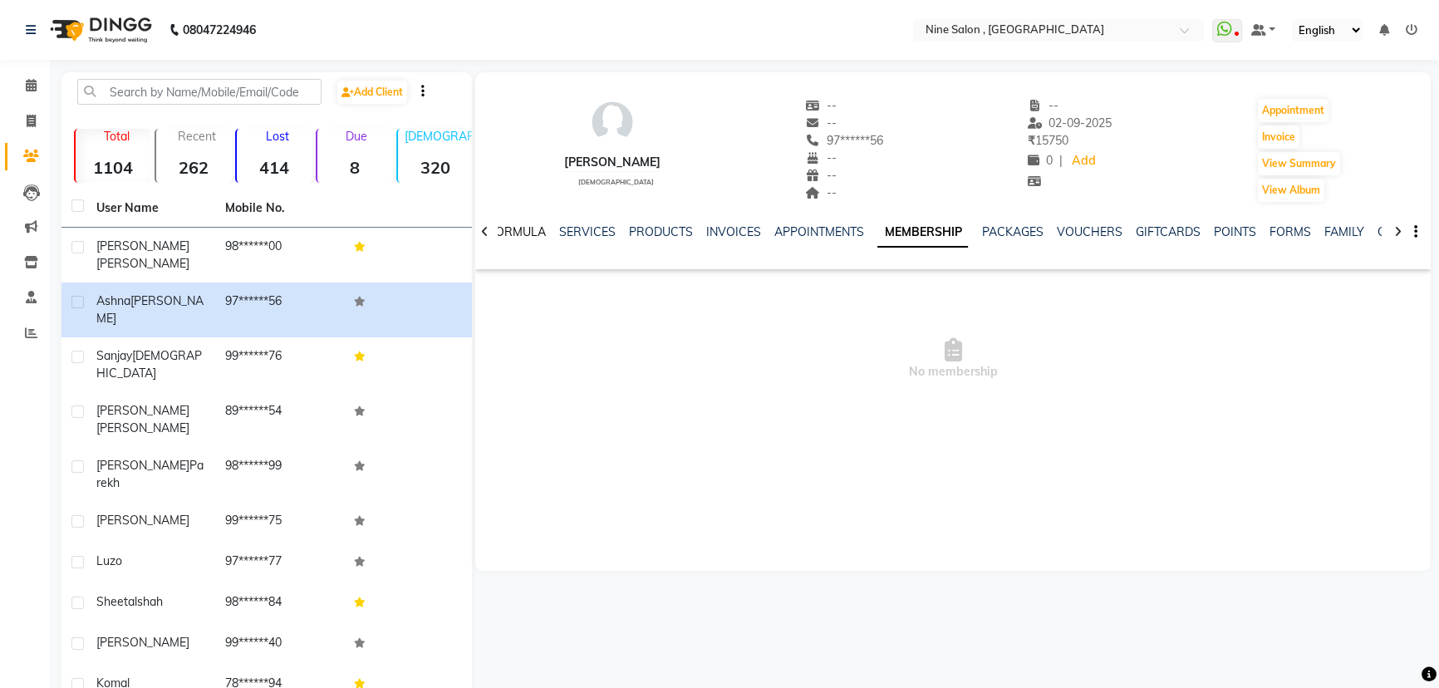
click at [526, 233] on link "FORMULA" at bounding box center [517, 231] width 57 height 15
click at [678, 228] on link "SERVICES" at bounding box center [667, 231] width 57 height 15
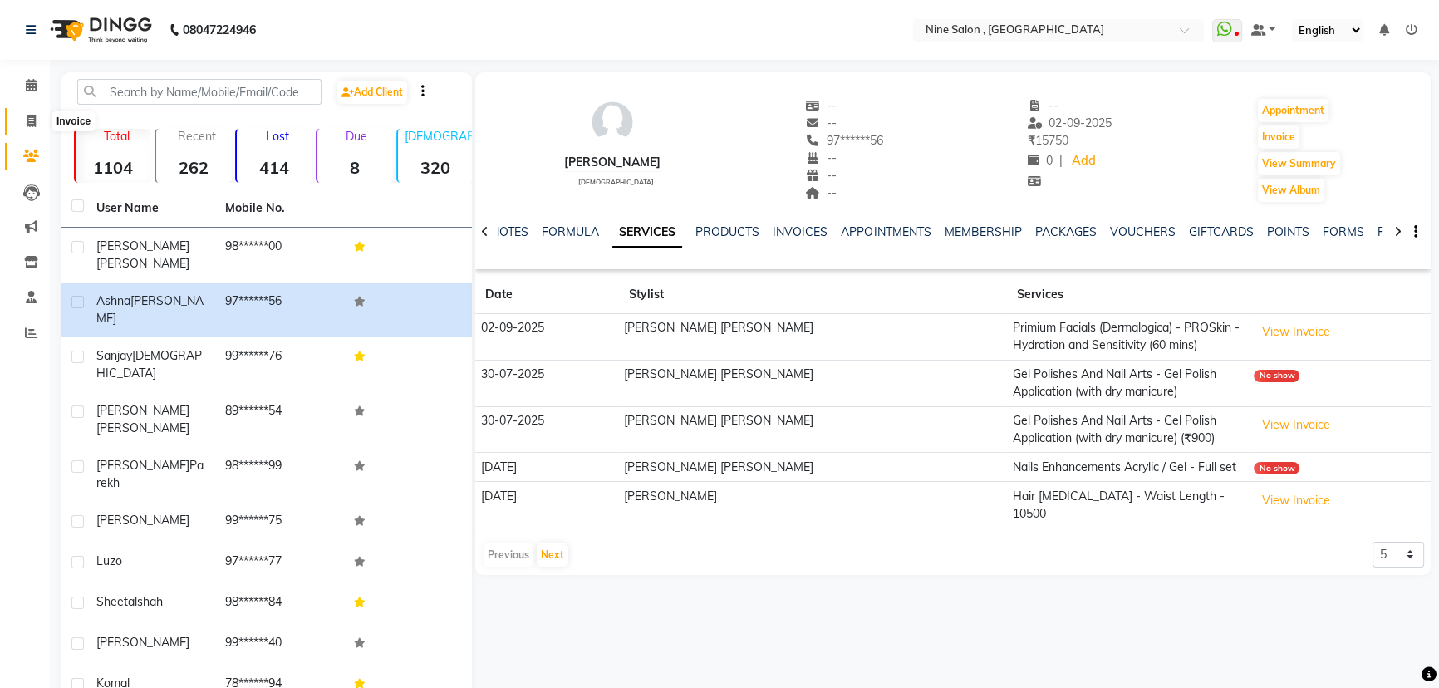
click at [24, 127] on span at bounding box center [31, 121] width 29 height 19
select select "7341"
select select "service"
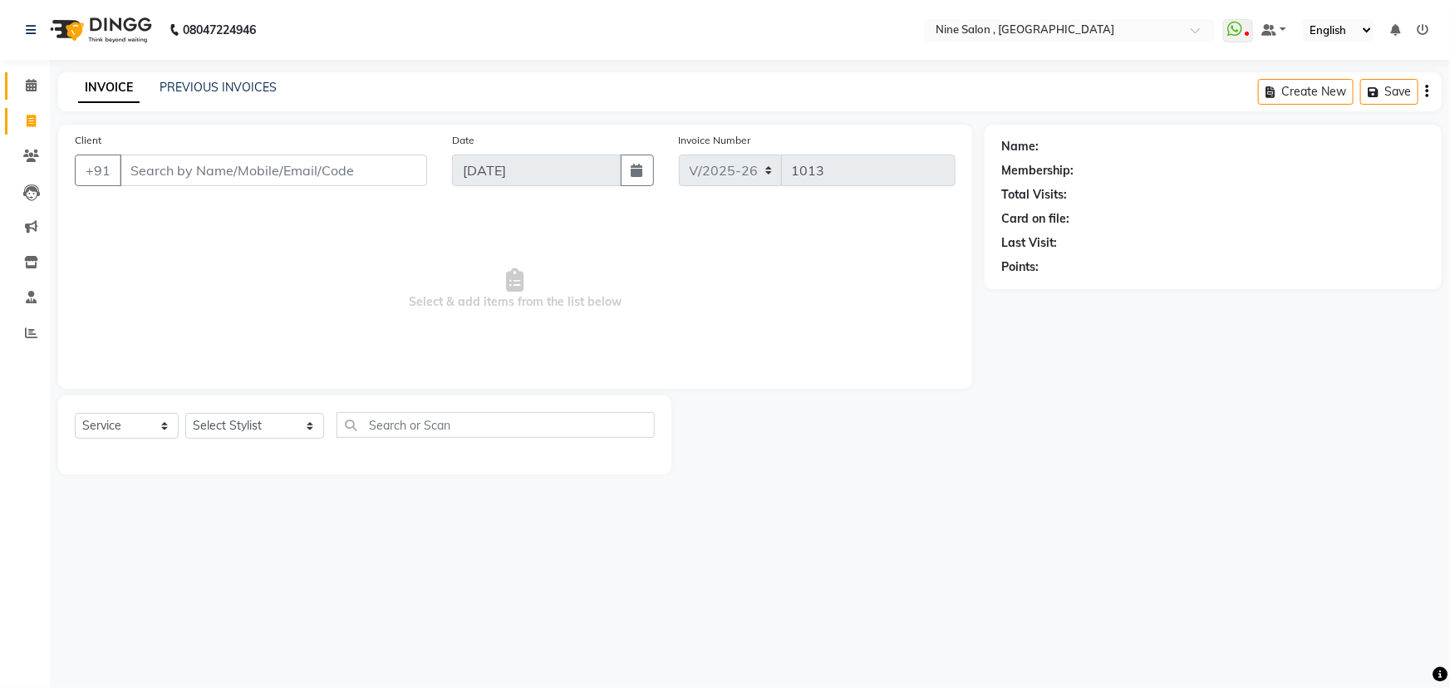
click at [42, 72] on link "Calendar" at bounding box center [25, 85] width 40 height 27
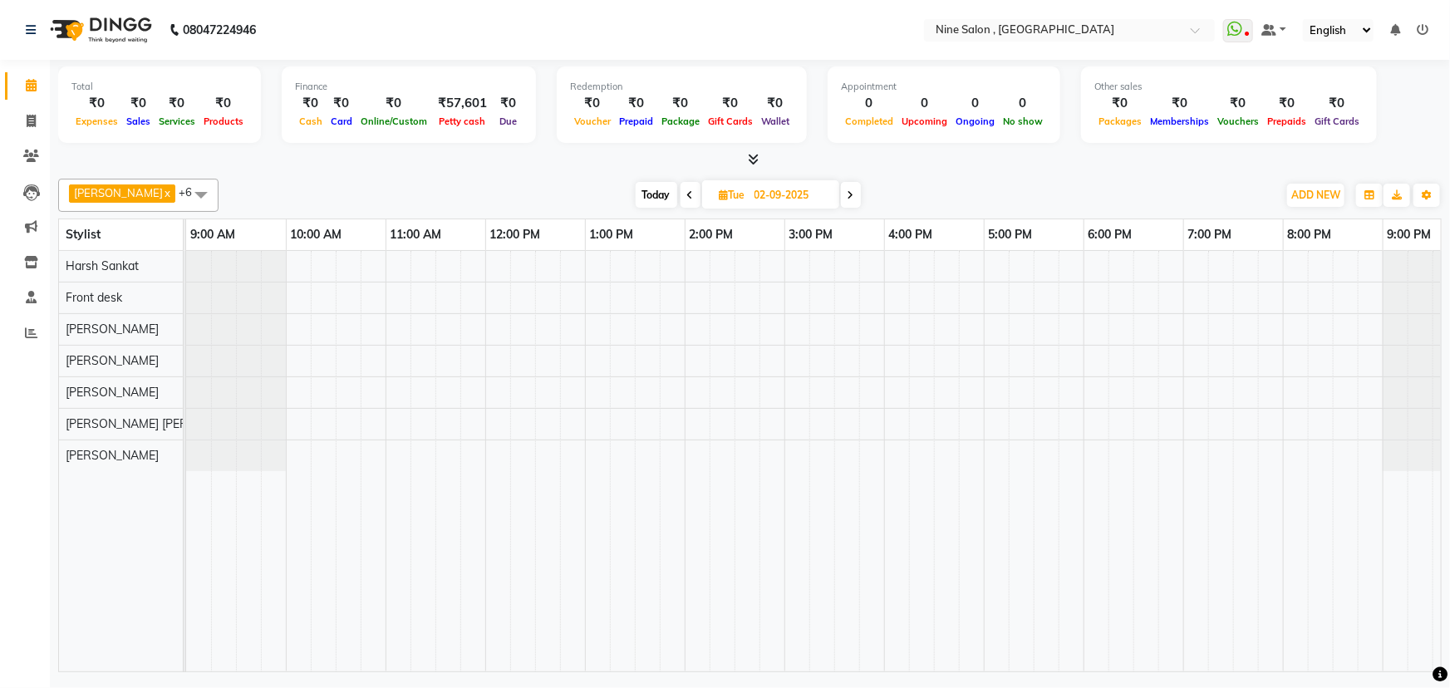
scroll to position [0, 41]
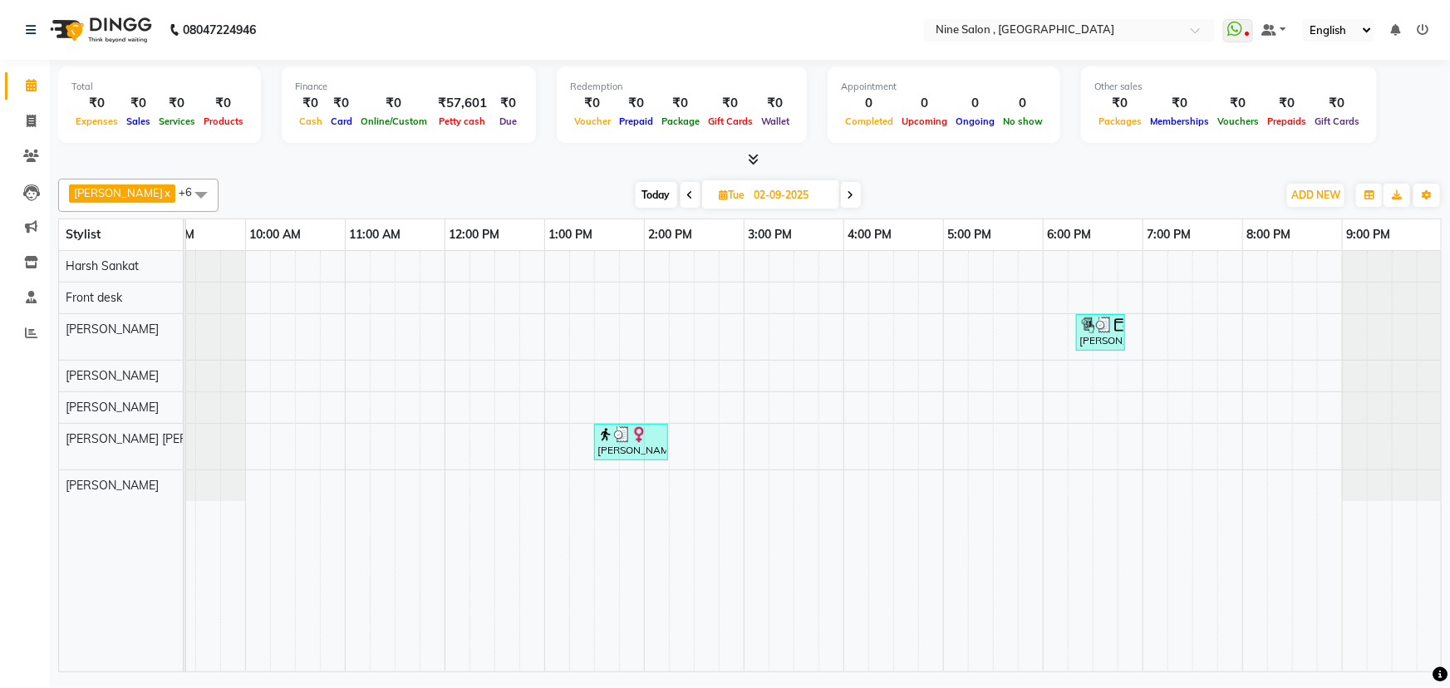
click at [841, 199] on span at bounding box center [851, 195] width 20 height 26
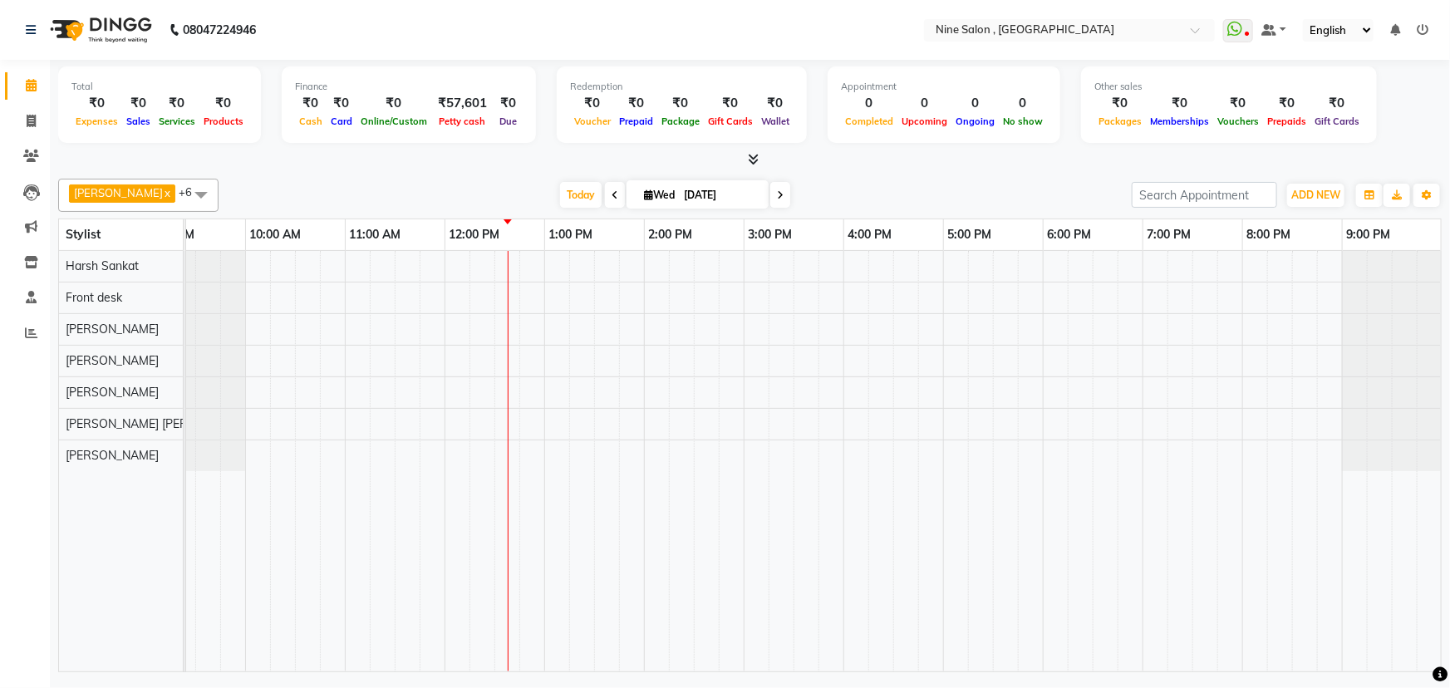
click at [612, 190] on icon at bounding box center [615, 195] width 7 height 10
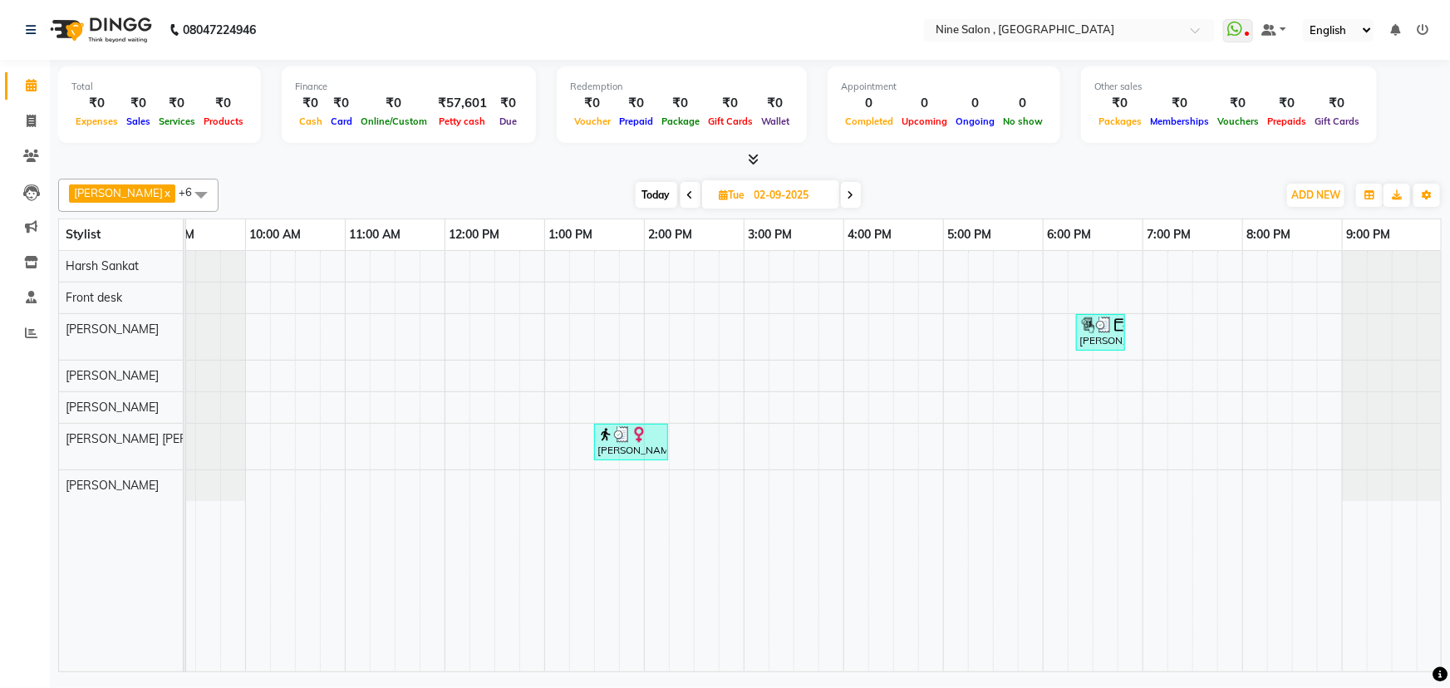
click at [844, 199] on span at bounding box center [851, 195] width 20 height 26
type input "[DATE]"
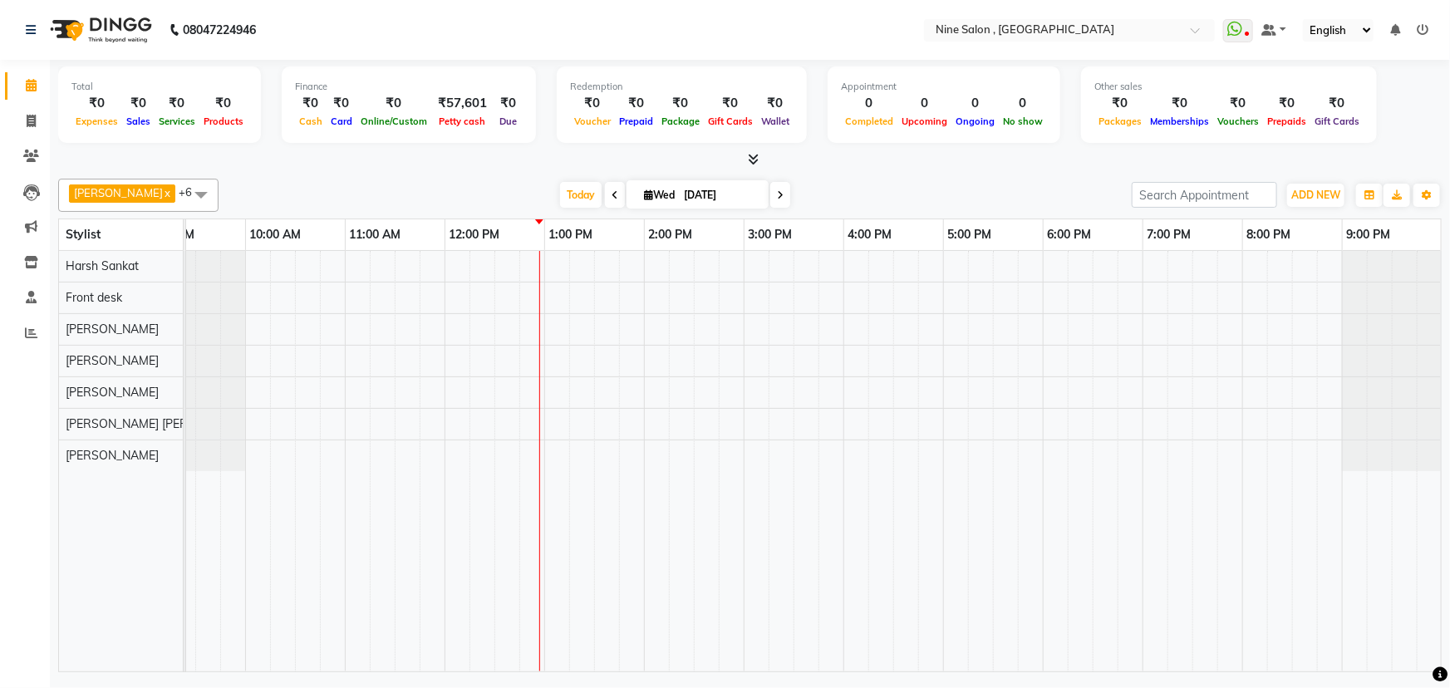
click at [803, 198] on div "[DATE] [DATE]" at bounding box center [675, 195] width 897 height 25
